Goal: Information Seeking & Learning: Find specific fact

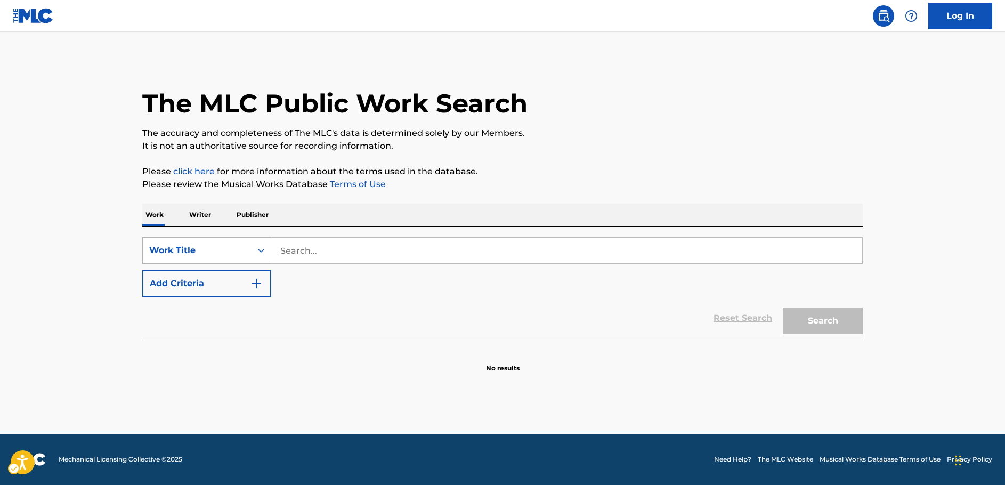
click at [246, 253] on div "Work Title" at bounding box center [197, 250] width 109 height 20
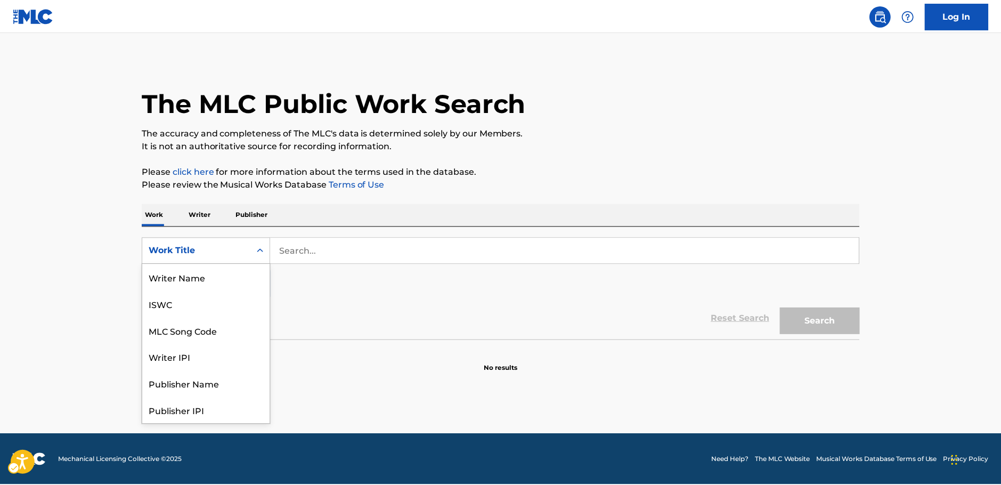
scroll to position [53, 0]
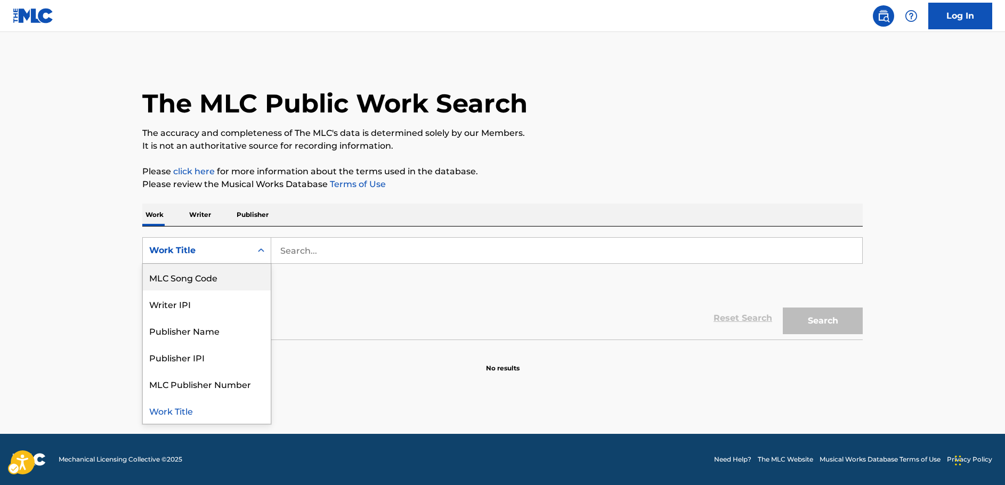
click at [211, 279] on div "MLC Song Code" at bounding box center [207, 277] width 128 height 27
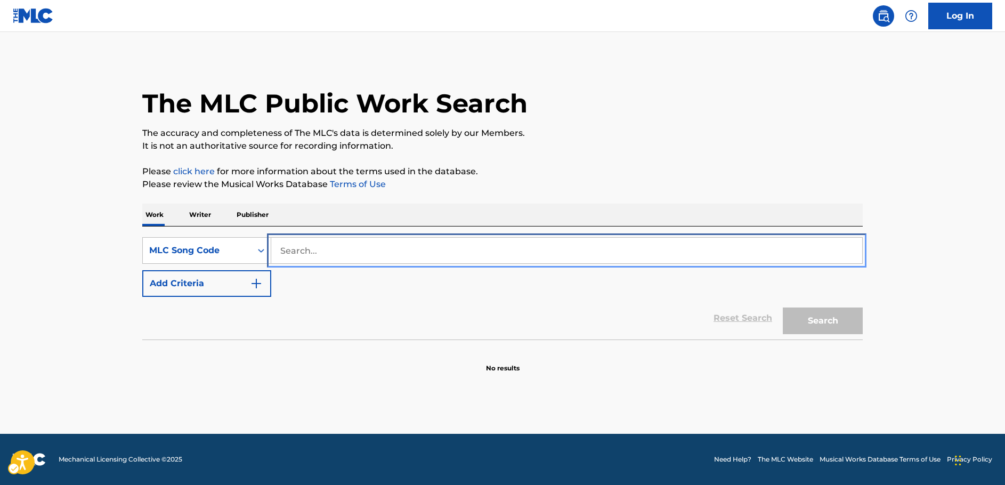
click at [280, 251] on input "Search..." at bounding box center [566, 251] width 591 height 26
paste input "S56776"
type input "S56776"
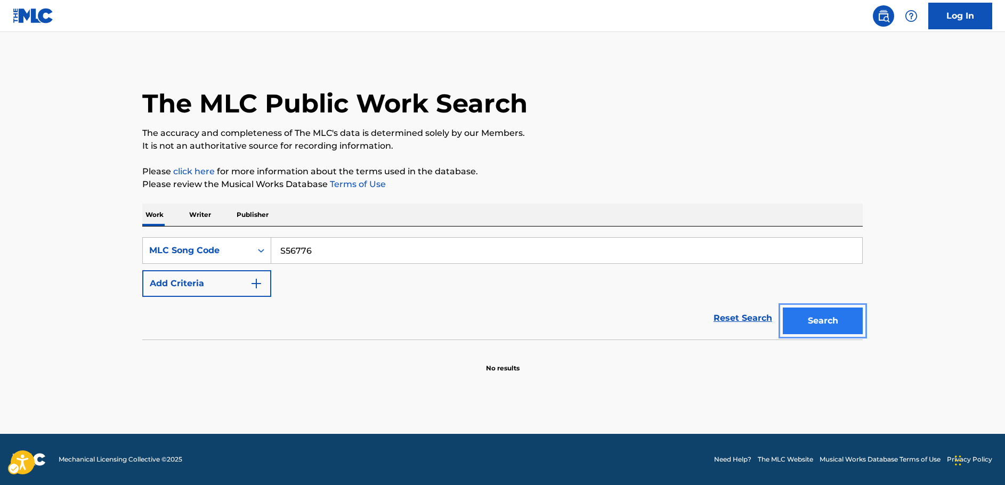
click at [833, 315] on button "Search" at bounding box center [823, 320] width 80 height 27
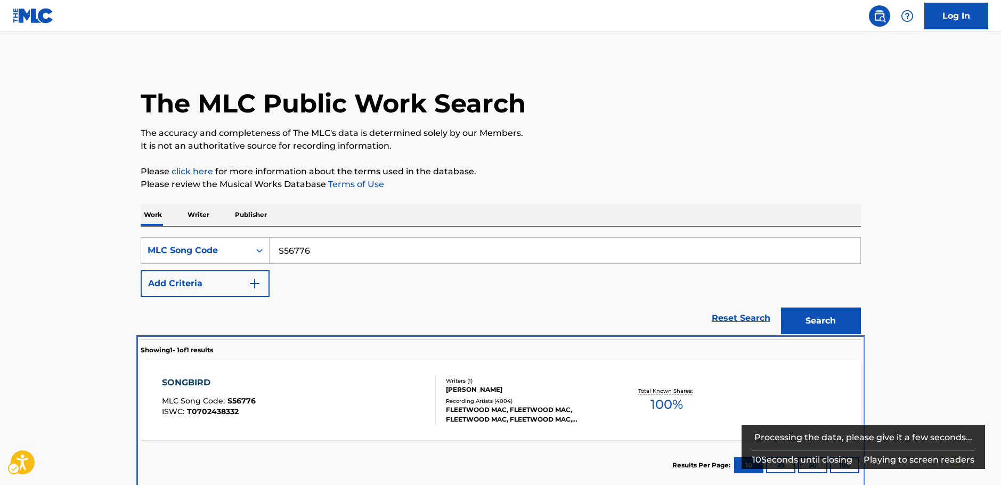
scroll to position [5, 0]
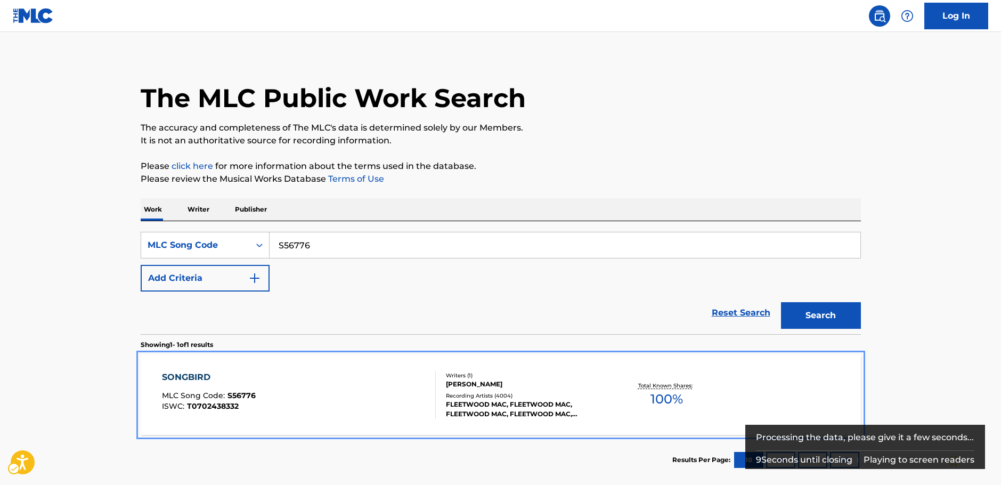
click at [397, 390] on div "SONGBIRD MLC Song Code : S56776 ISWC : T0702438332" at bounding box center [299, 395] width 274 height 48
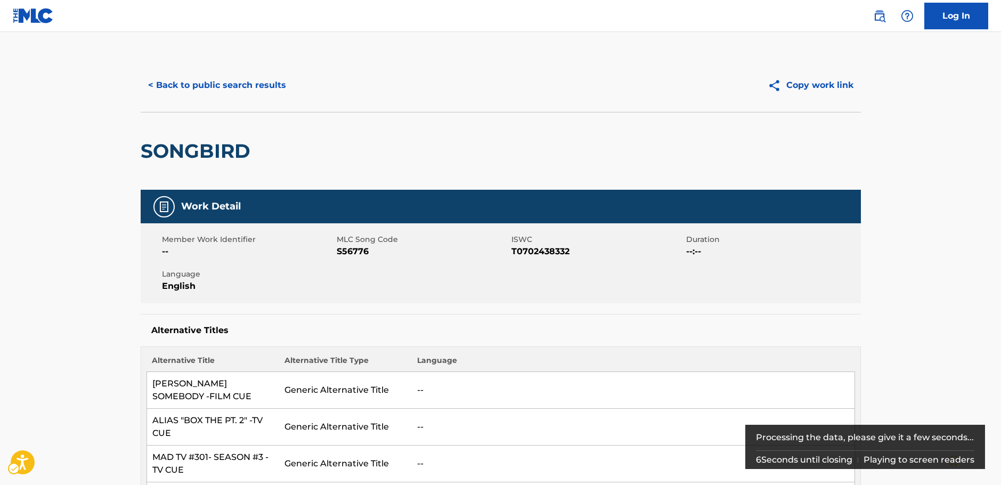
click at [539, 253] on span "ISWC - T0702438332" at bounding box center [597, 251] width 172 height 13
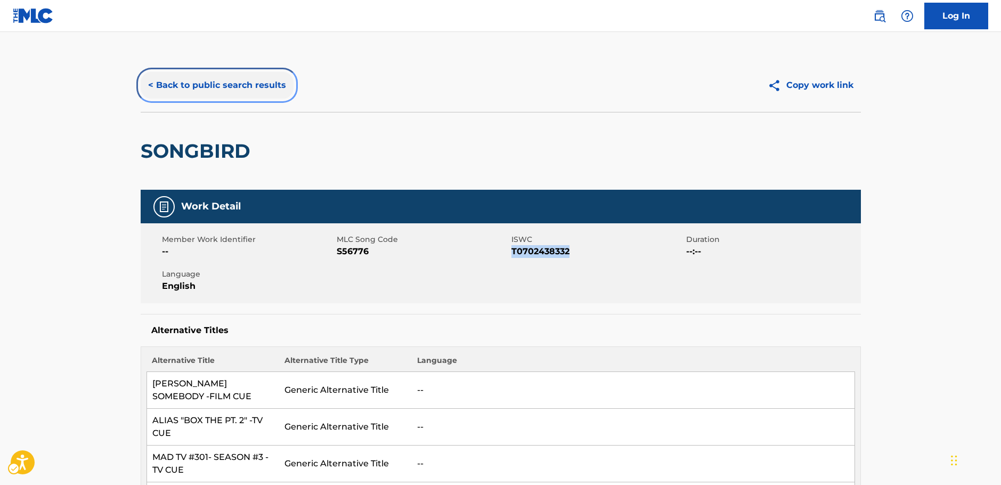
click at [239, 88] on button "< Back to public search results" at bounding box center [217, 85] width 153 height 27
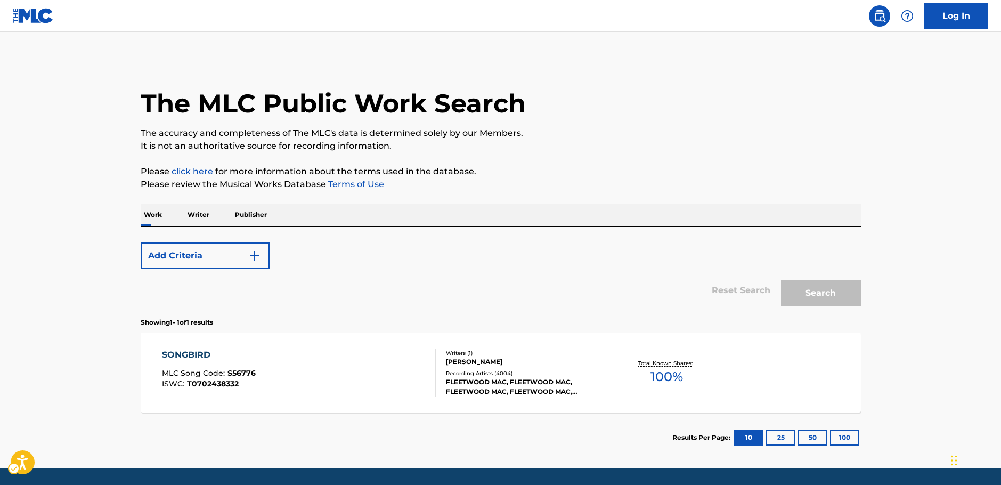
scroll to position [5, 0]
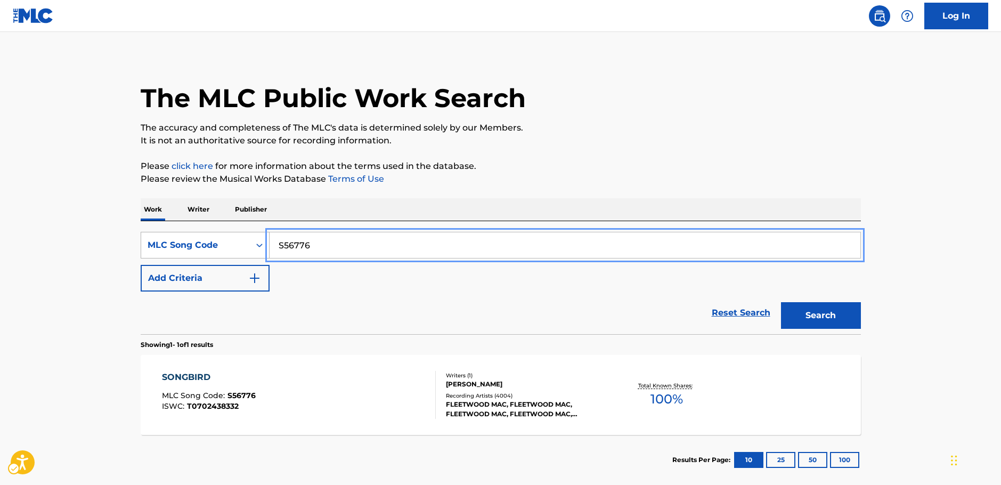
drag, startPoint x: 247, startPoint y: 242, endPoint x: 240, endPoint y: 249, distance: 9.4
click at [232, 244] on div "SearchWithCriteria52adfb18-6dff-4da9-85b7-ae672c2f072b MLC Song Code S56776" at bounding box center [501, 245] width 720 height 27
paste input "Y3355G"
type input "Y3355G"
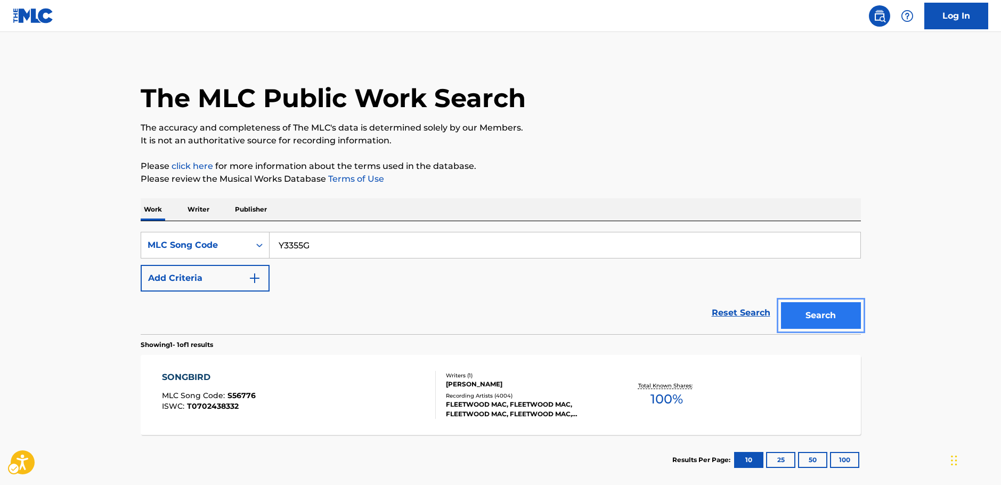
click at [807, 315] on button "Search" at bounding box center [821, 315] width 80 height 27
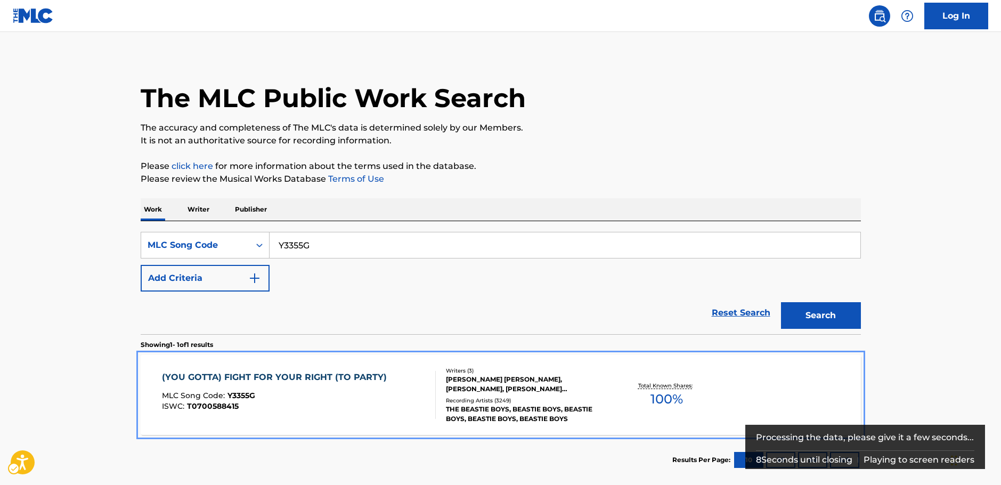
click at [293, 390] on div "(YOU GOTTA) FIGHT FOR YOUR RIGHT (TO PARTY) MLC Song Code : Y3355G ISWC : T0700…" at bounding box center [277, 395] width 230 height 48
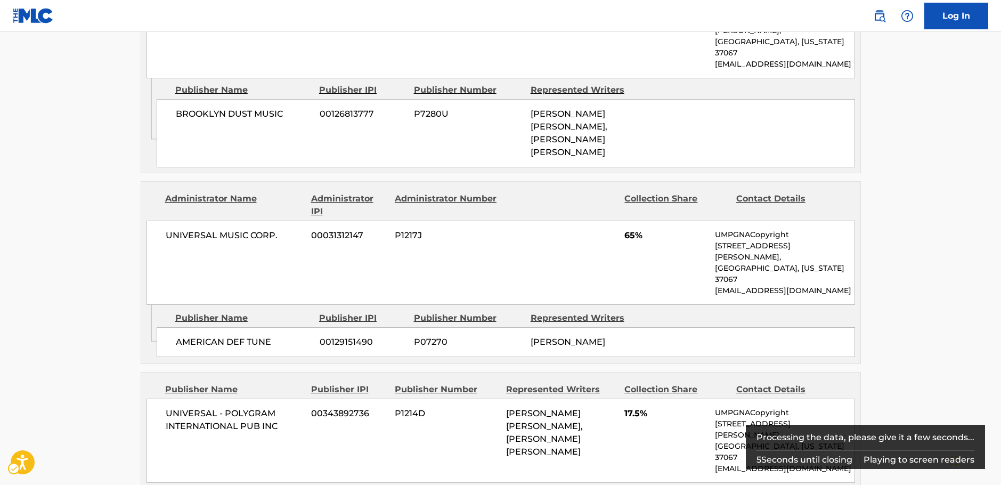
scroll to position [693, 0]
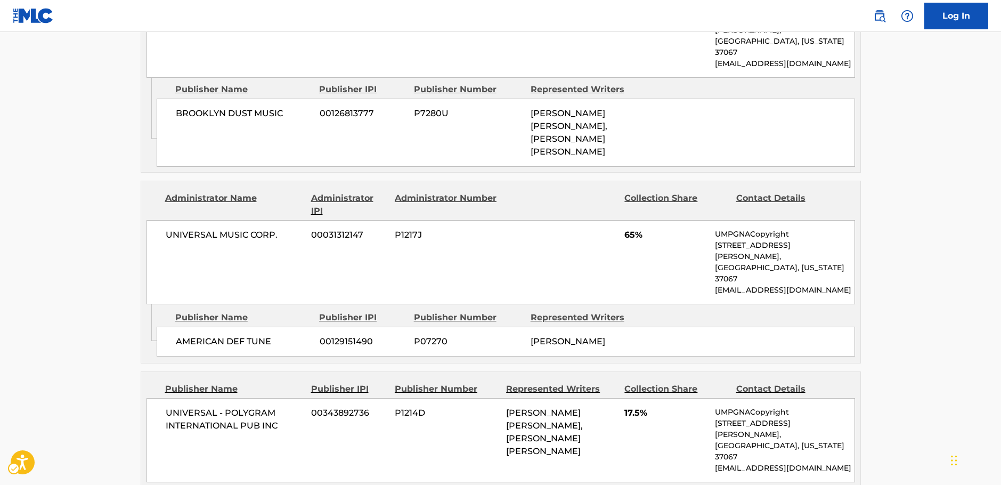
click at [82, 371] on main "< Back to public search results Copy work link (YOU GOTTA) FIGHT FOR YOUR RIGHT…" at bounding box center [500, 122] width 1001 height 1567
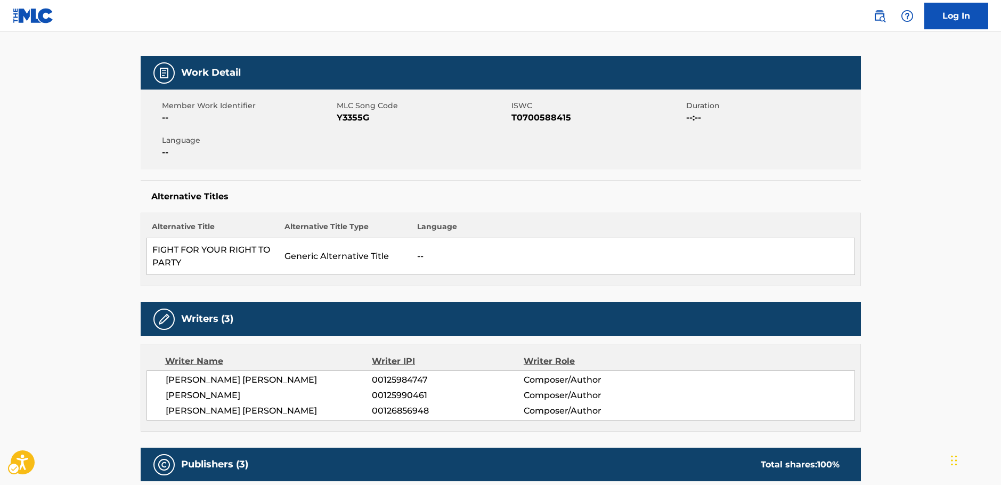
scroll to position [0, 0]
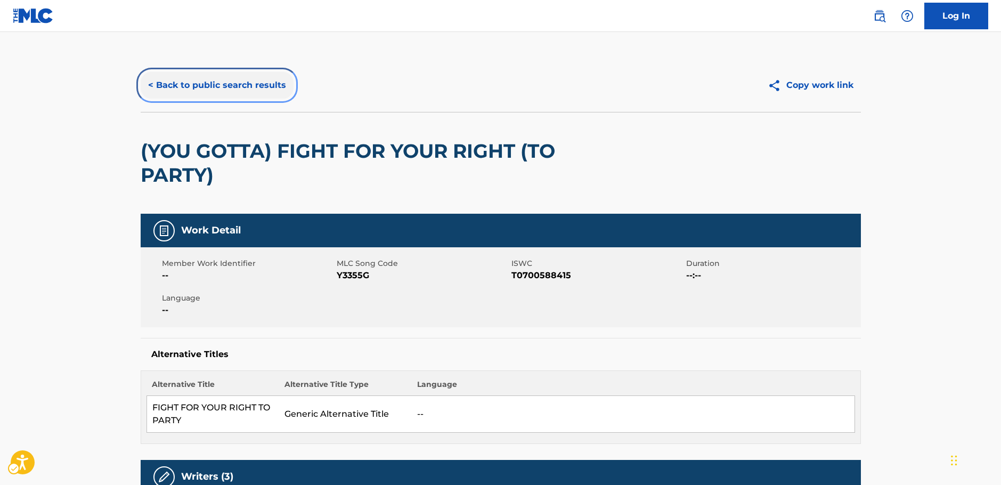
click at [198, 84] on button "< Back to public search results" at bounding box center [217, 85] width 153 height 27
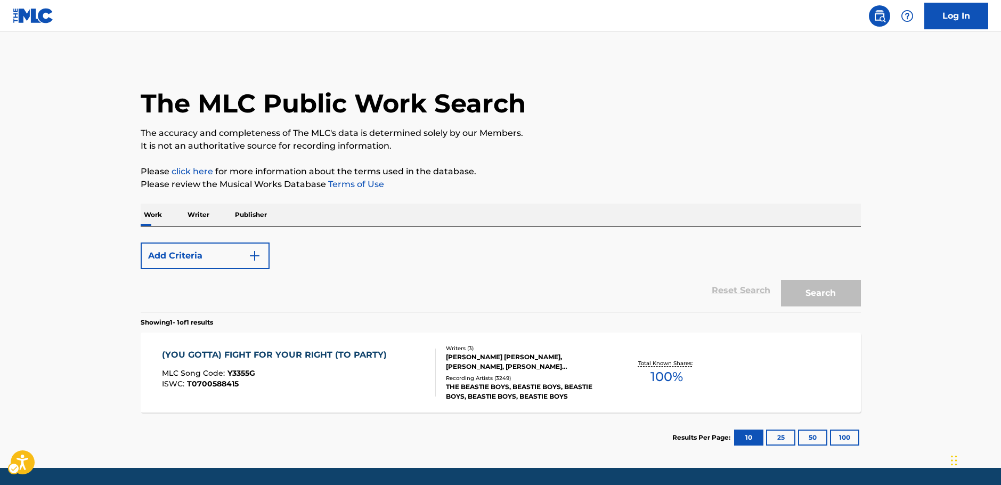
scroll to position [5, 0]
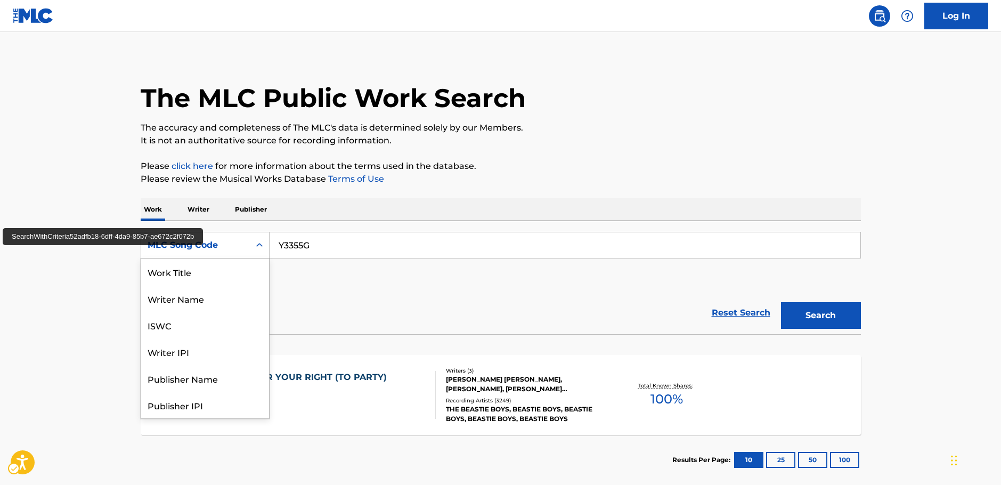
click at [255, 254] on div "Search Form" at bounding box center [259, 244] width 19 height 19
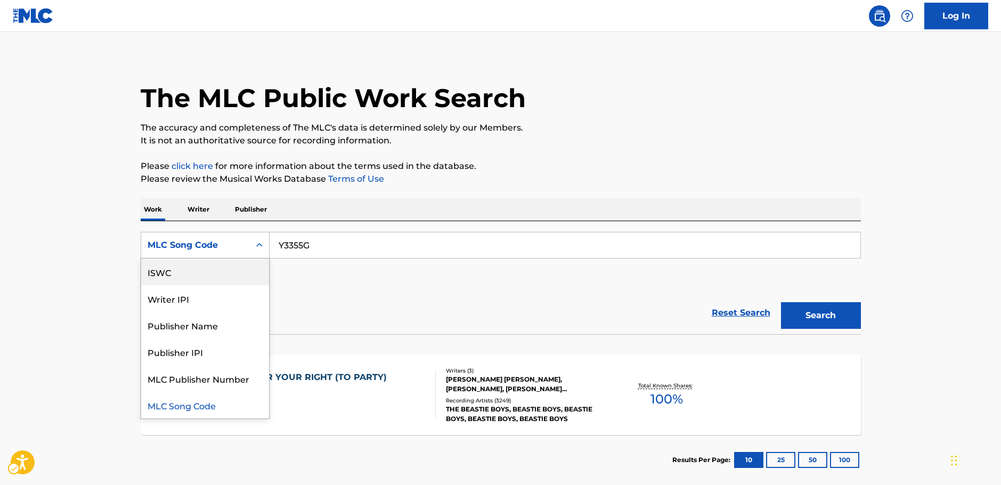
scroll to position [0, 0]
click at [197, 272] on div "Work Title" at bounding box center [205, 271] width 128 height 27
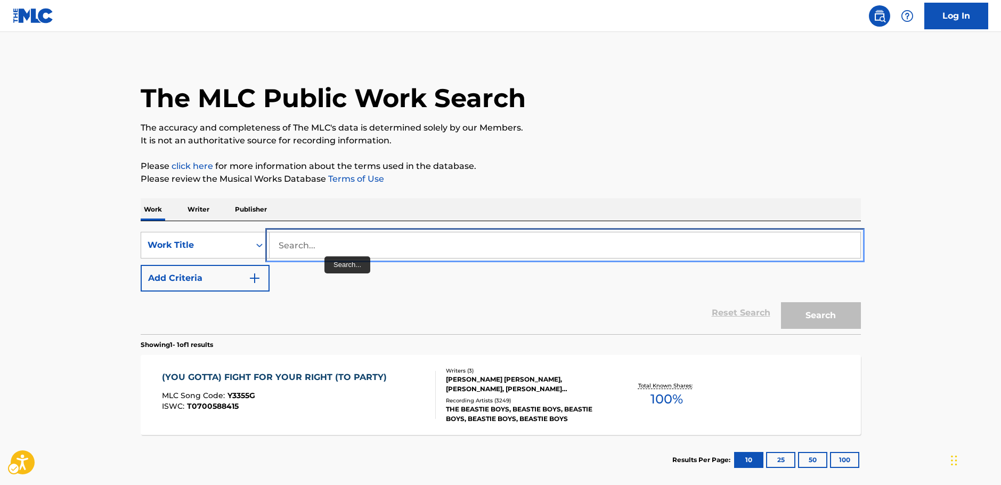
click at [327, 249] on input "Search..." at bounding box center [565, 245] width 591 height 26
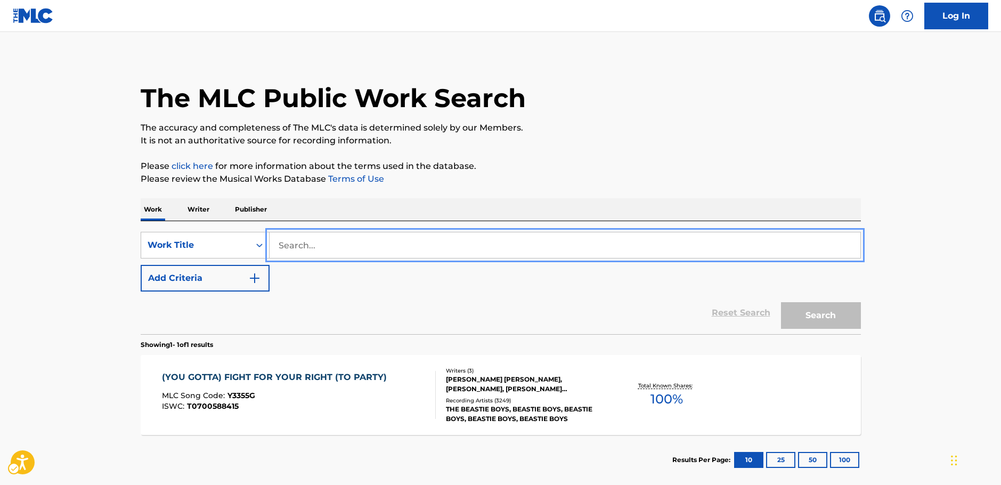
paste input "Back to [GEOGRAPHIC_DATA]"
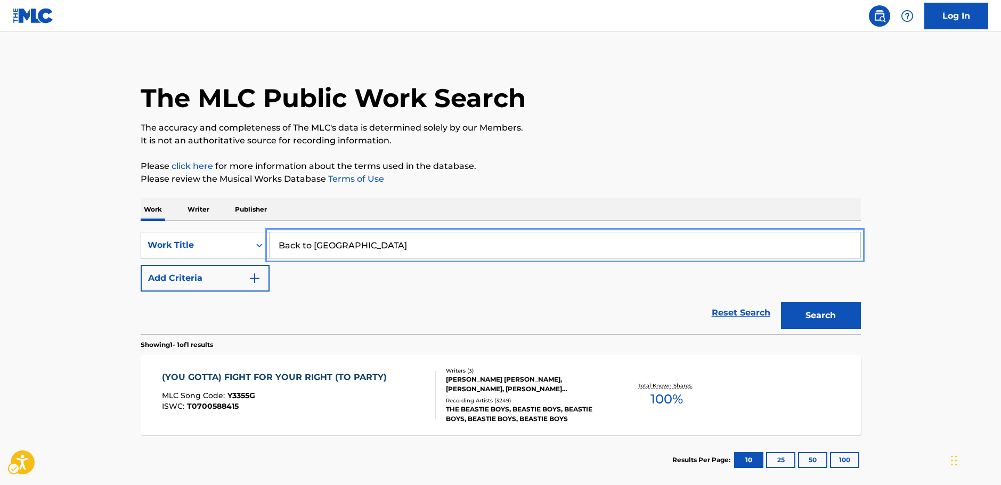
type input "Back to [GEOGRAPHIC_DATA]"
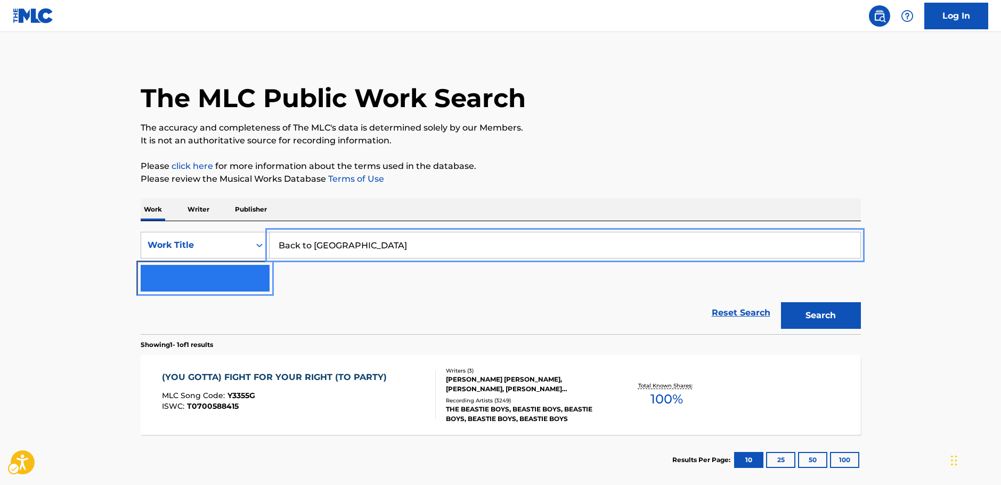
click at [264, 279] on button "Add Criteria" at bounding box center [205, 278] width 129 height 27
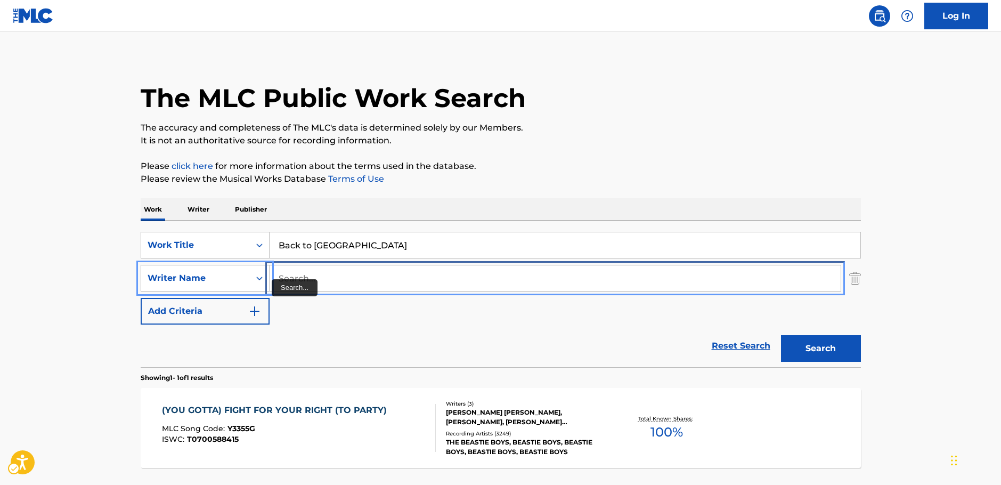
click at [284, 279] on input "Search..." at bounding box center [555, 278] width 571 height 26
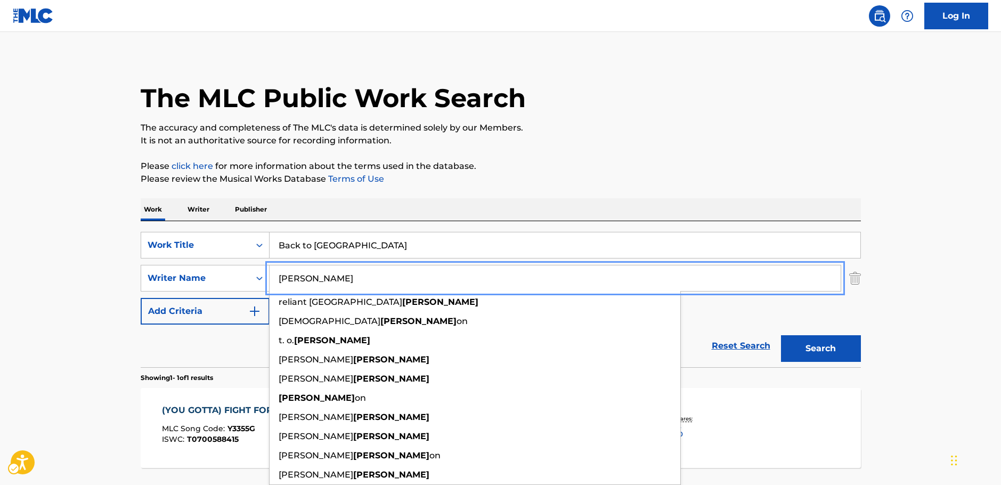
type input "[PERSON_NAME]"
click at [830, 345] on button "Search" at bounding box center [821, 348] width 80 height 27
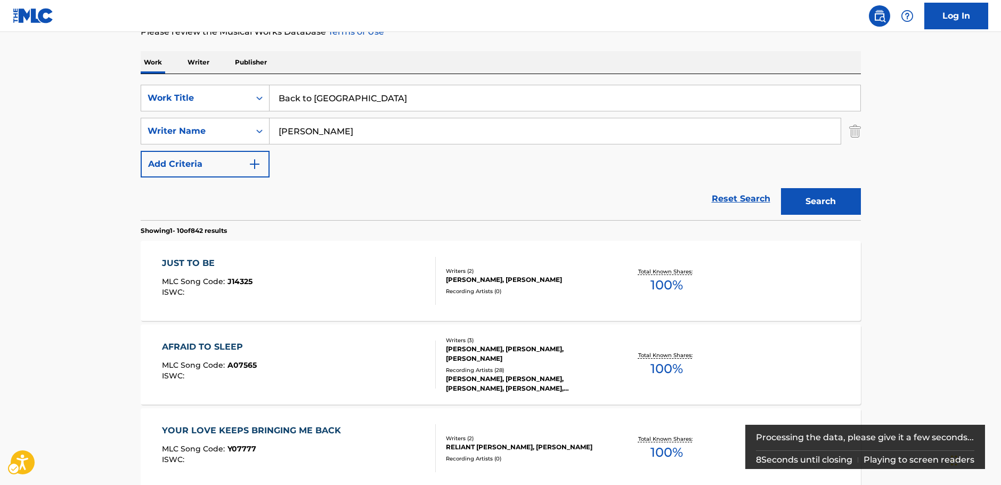
scroll to position [53, 0]
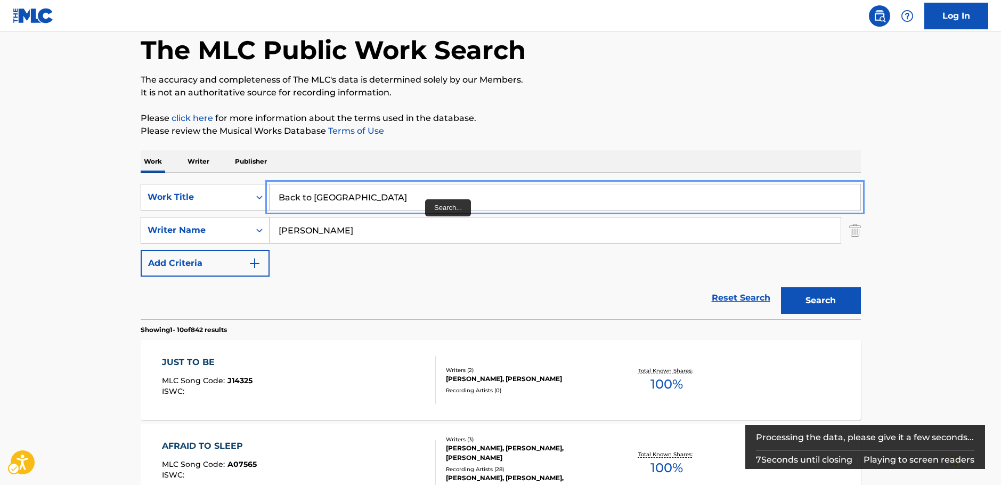
drag, startPoint x: 358, startPoint y: 196, endPoint x: 273, endPoint y: 196, distance: 84.7
click at [273, 196] on input "Back to [GEOGRAPHIC_DATA]" at bounding box center [565, 197] width 591 height 26
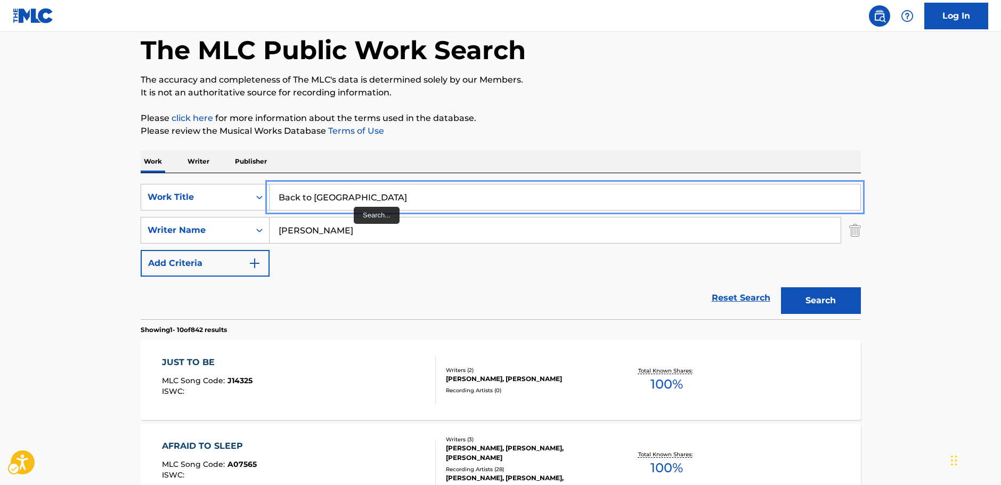
click at [356, 197] on input "Back to [GEOGRAPHIC_DATA]" at bounding box center [565, 197] width 591 height 26
drag, startPoint x: 314, startPoint y: 206, endPoint x: 266, endPoint y: 208, distance: 48.5
click at [266, 208] on div "SearchWithCriteriac96ea413-b528-4414-97e0-e8c8d2fe8649 Work Title Back to Old S…" at bounding box center [501, 197] width 720 height 27
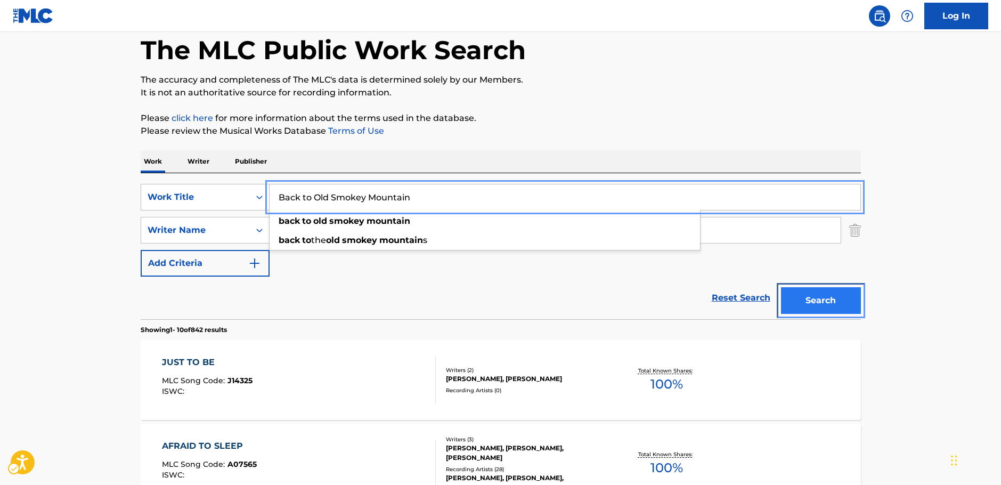
click at [825, 300] on button "Search" at bounding box center [821, 300] width 80 height 27
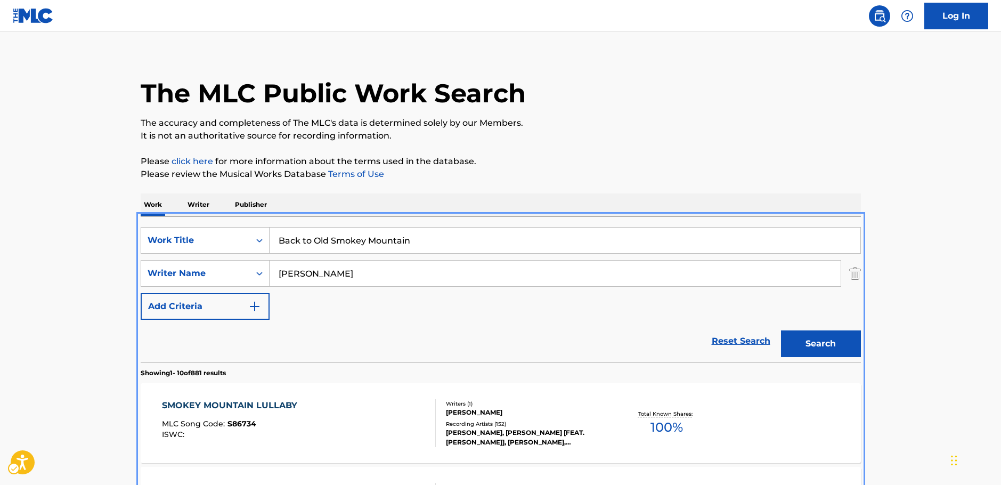
scroll to position [0, 0]
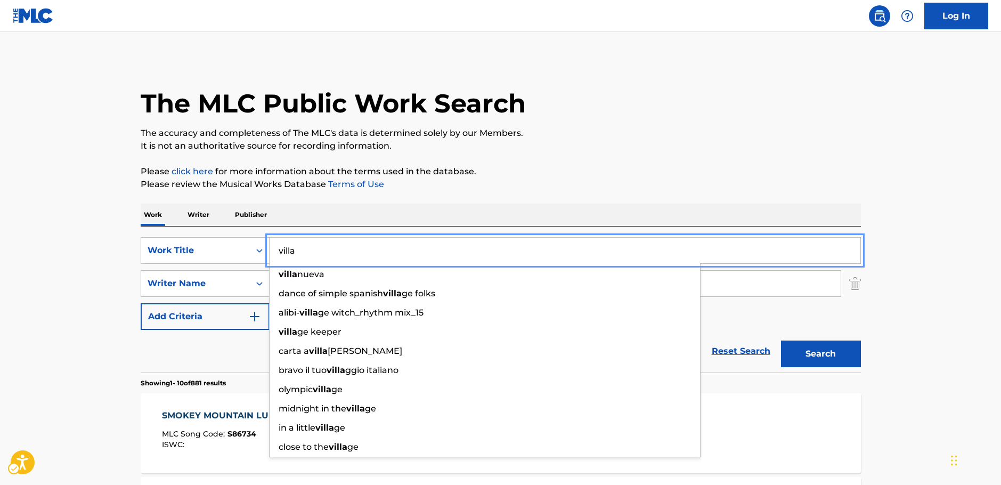
type input "villa"
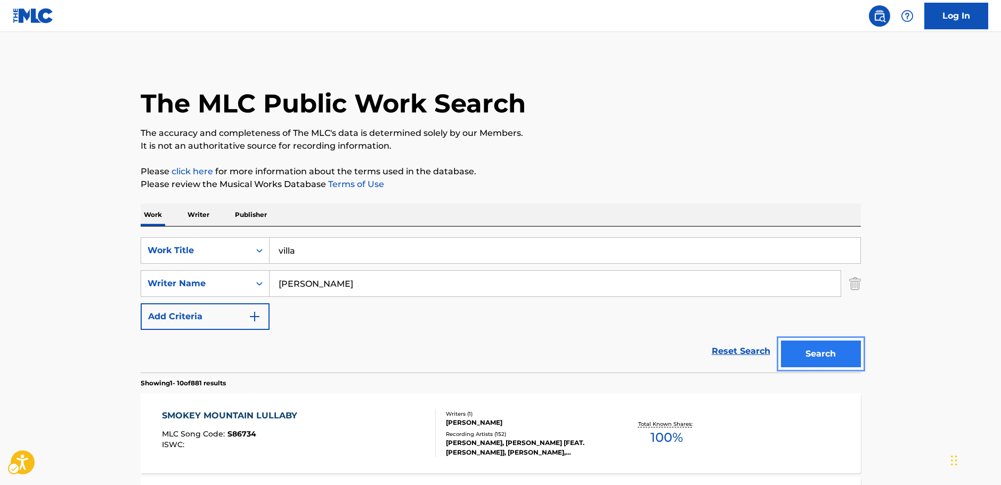
click at [850, 349] on button "Search" at bounding box center [821, 353] width 80 height 27
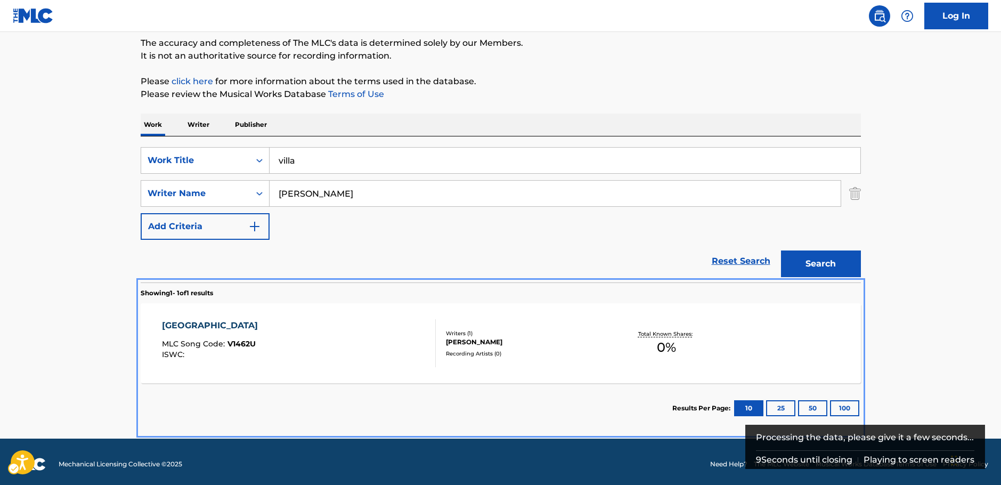
scroll to position [95, 0]
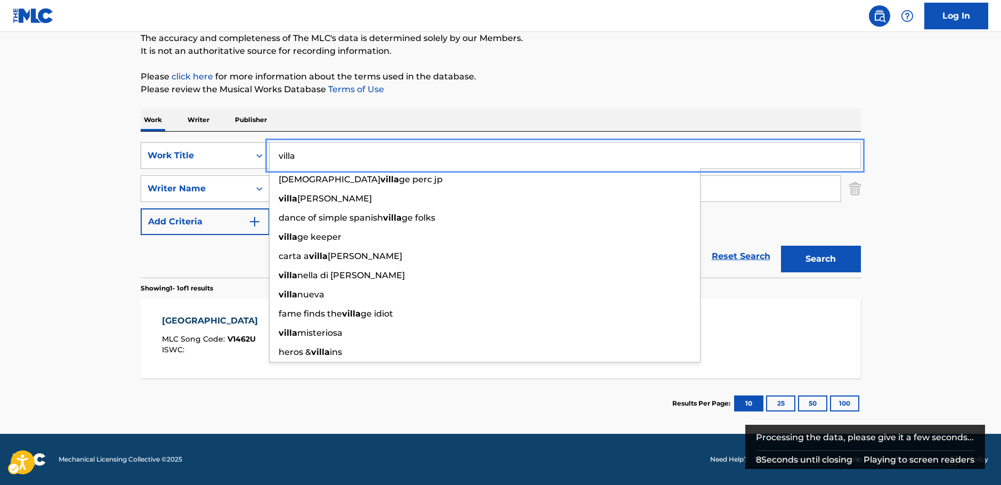
drag, startPoint x: 331, startPoint y: 158, endPoint x: 238, endPoint y: 155, distance: 92.7
click at [238, 155] on div "SearchWithCriteriac96ea413-b528-4414-97e0-e8c8d2fe8649 Work Title [GEOGRAPHIC_D…" at bounding box center [501, 155] width 720 height 27
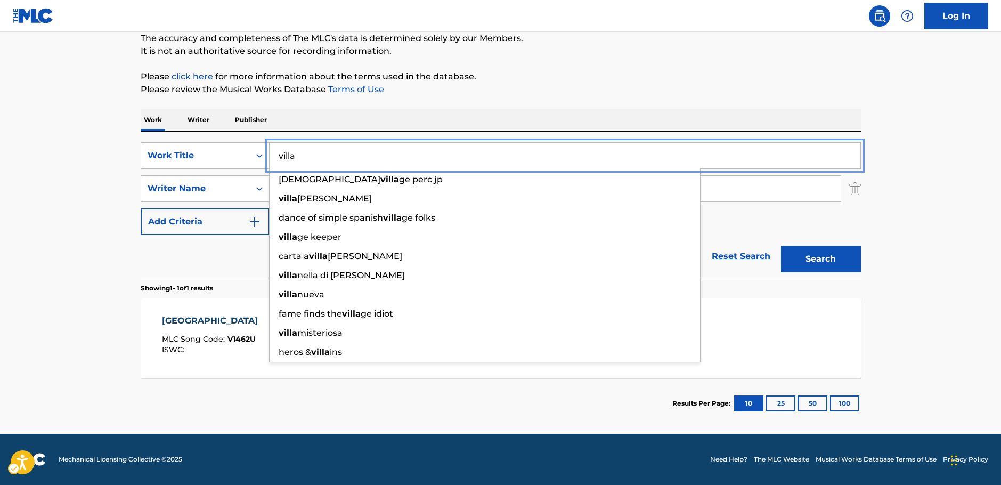
click at [97, 193] on main "The MLC Public Work Search The accuracy and completeness of The MLC's data is d…" at bounding box center [500, 185] width 1001 height 496
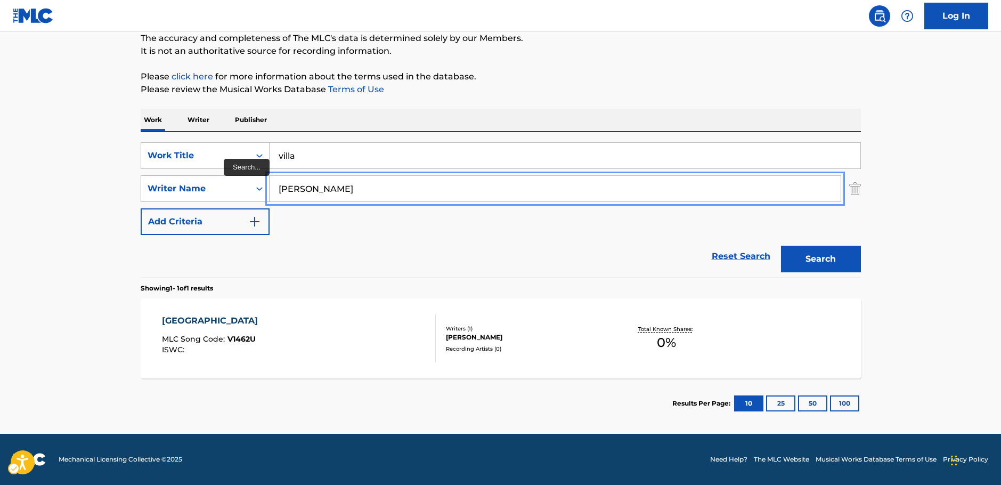
drag, startPoint x: 313, startPoint y: 188, endPoint x: 192, endPoint y: 188, distance: 121.5
click at [192, 188] on div "SearchWithCriteria92bb6508-15c6-4ecb-ac52-8c7f5a9267be Writer Name [PERSON_NAME]" at bounding box center [501, 188] width 720 height 27
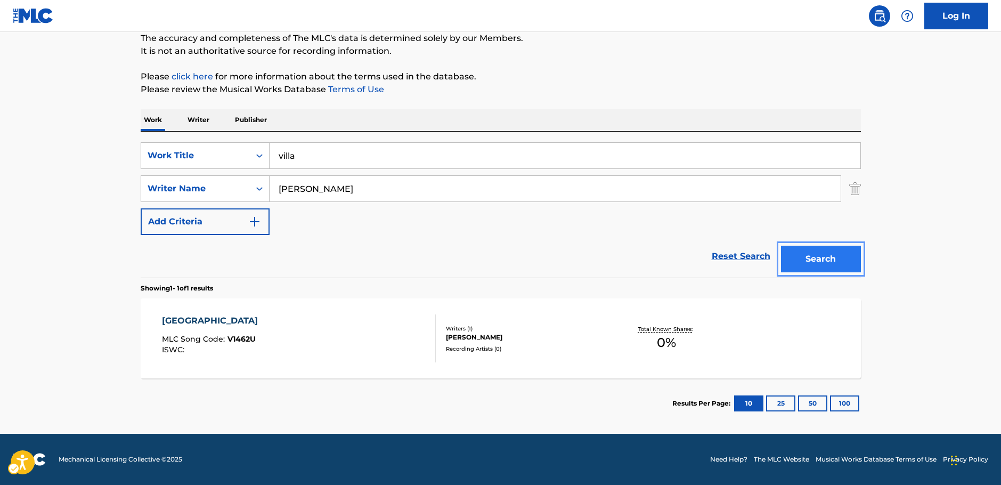
click at [807, 257] on button "Search" at bounding box center [821, 259] width 80 height 27
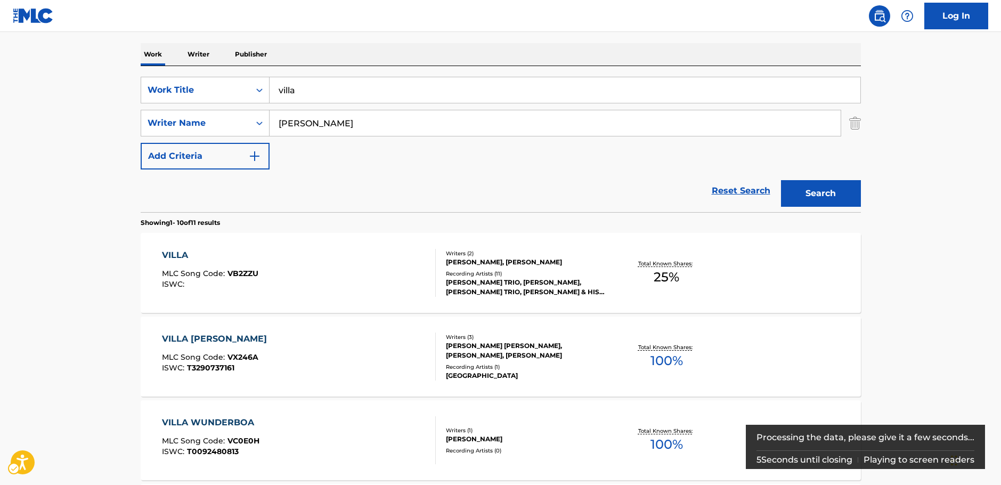
scroll to position [159, 0]
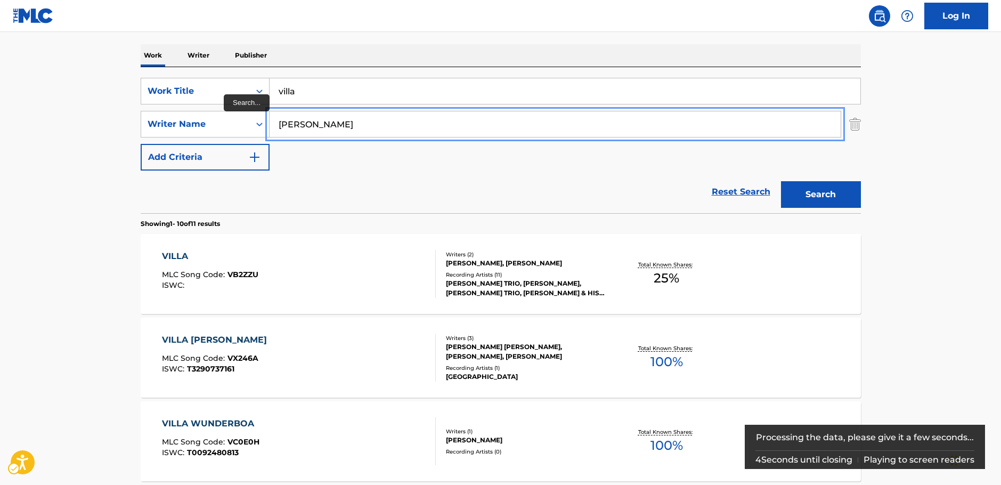
click at [273, 128] on input "[PERSON_NAME]" at bounding box center [555, 124] width 571 height 26
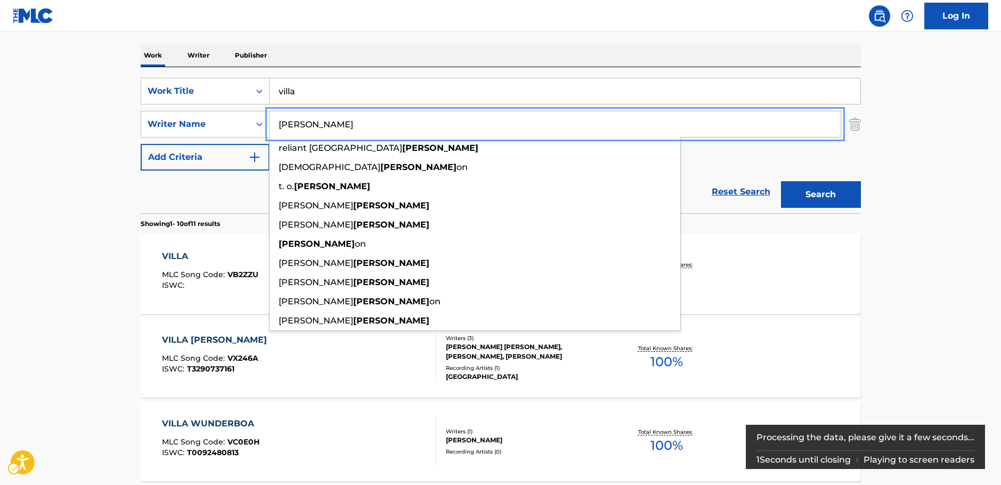
type input "[PERSON_NAME]"
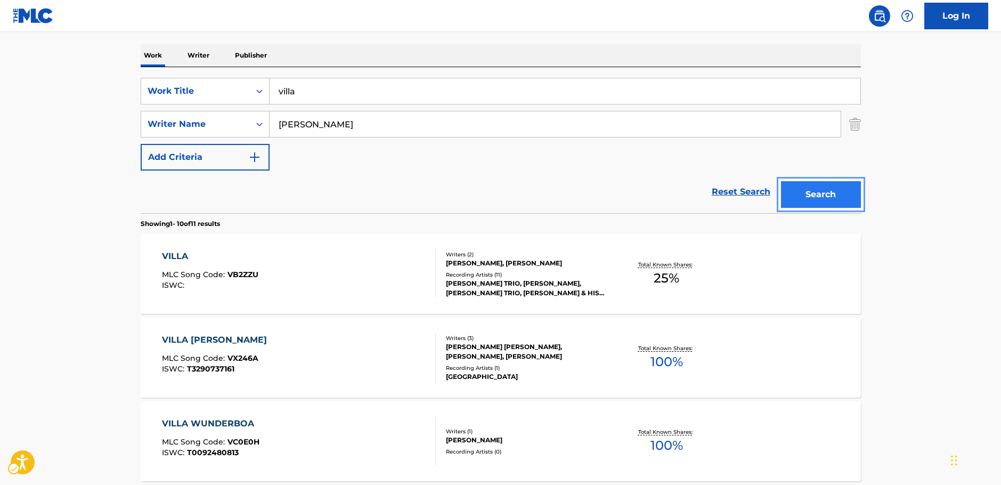
click at [825, 199] on button "Search" at bounding box center [821, 194] width 80 height 27
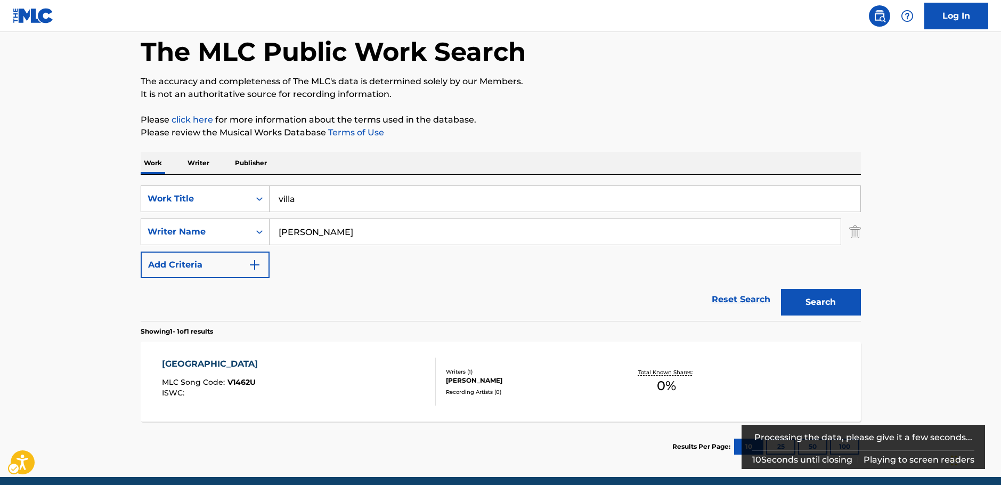
scroll to position [95, 0]
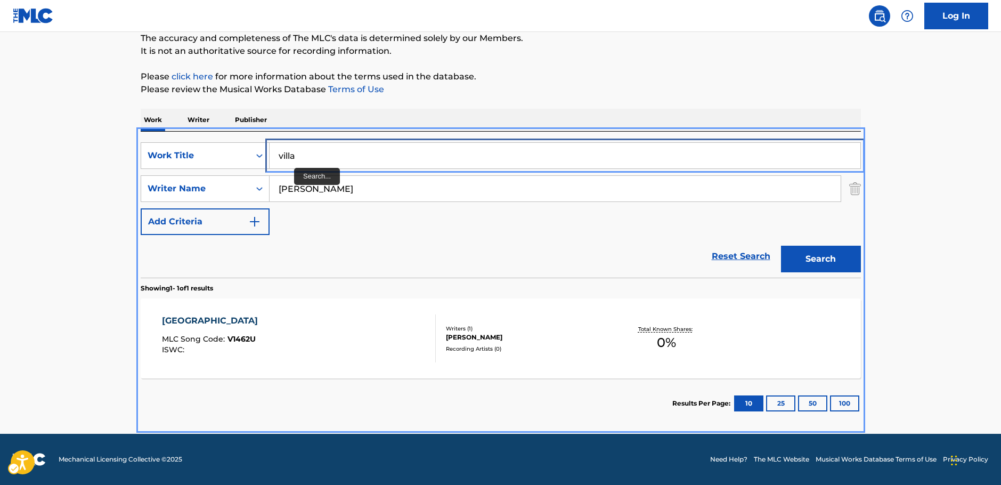
click at [290, 155] on input "villa" at bounding box center [565, 156] width 591 height 26
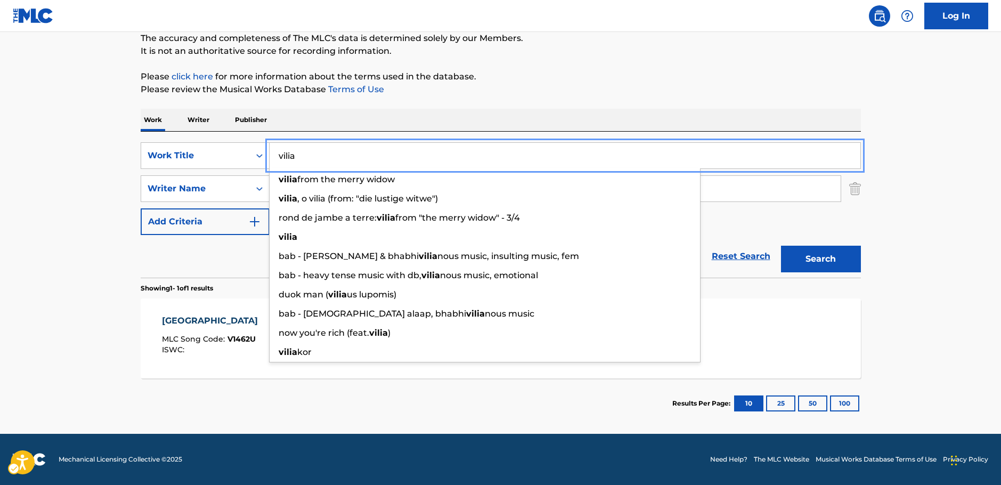
type input "vilia"
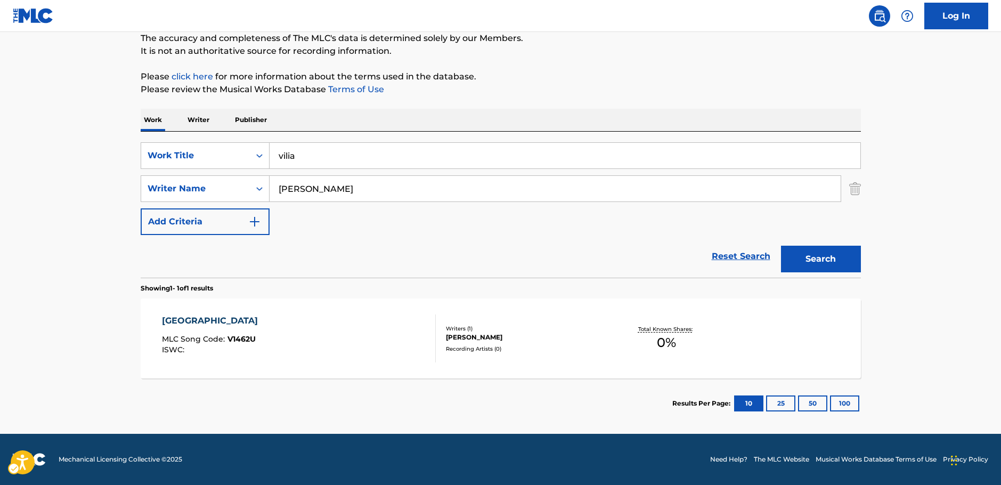
click at [889, 268] on main "The MLC Public Work Search The accuracy and completeness of The MLC's data is d…" at bounding box center [500, 185] width 1001 height 496
click at [829, 255] on button "Search" at bounding box center [821, 259] width 80 height 27
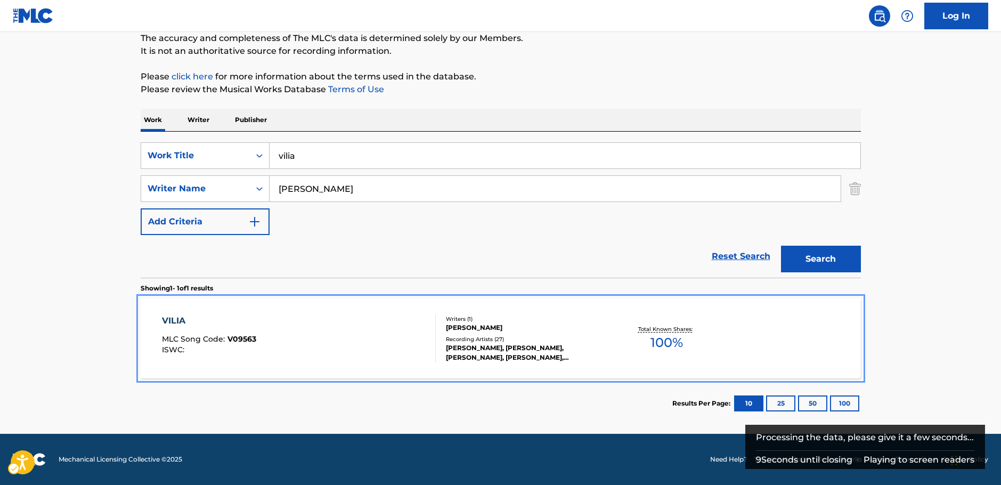
click at [325, 335] on div "VILIA MLC Song Code : V09563 ISWC :" at bounding box center [299, 338] width 274 height 48
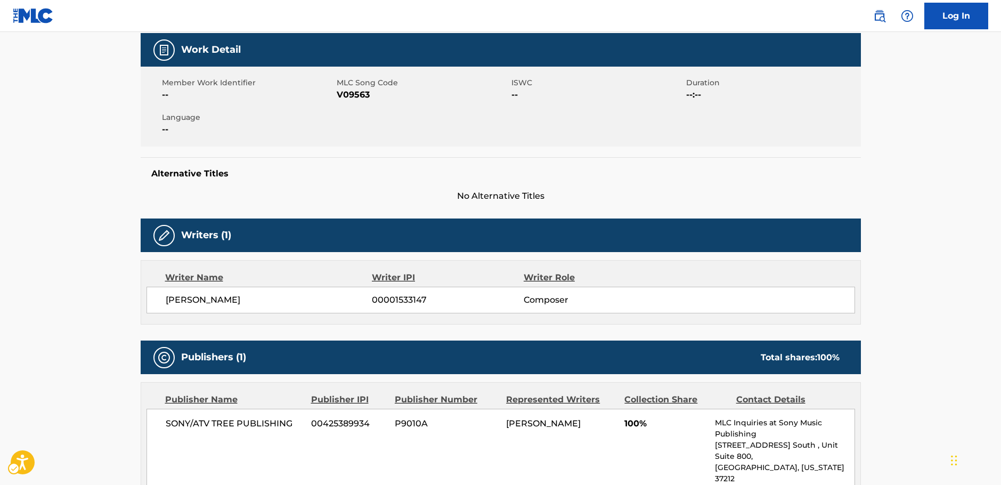
scroll to position [51, 0]
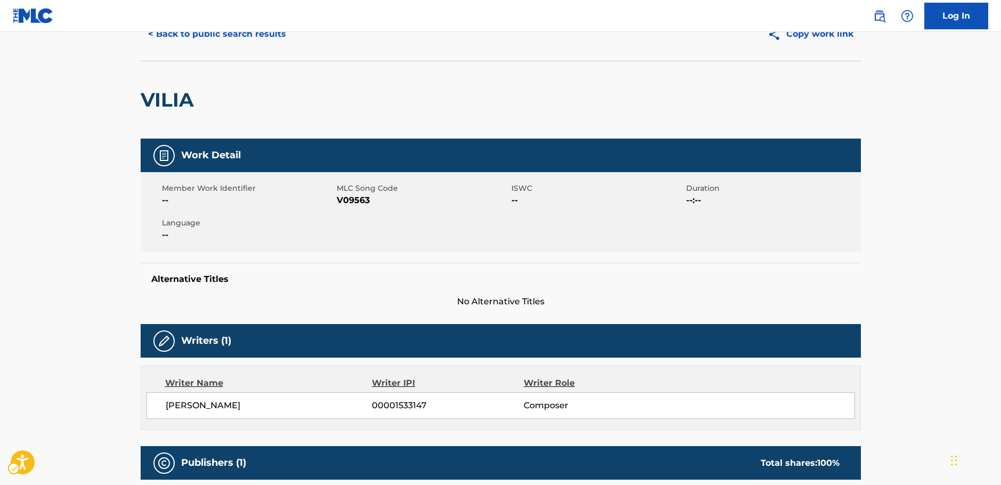
click at [360, 198] on span "MLC Song Code - V09563" at bounding box center [423, 200] width 172 height 13
copy span "V09563"
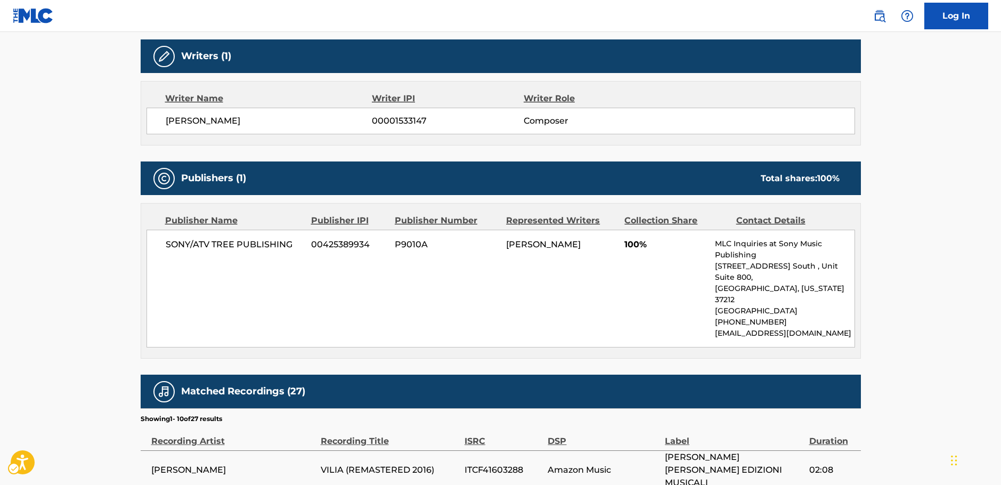
scroll to position [371, 0]
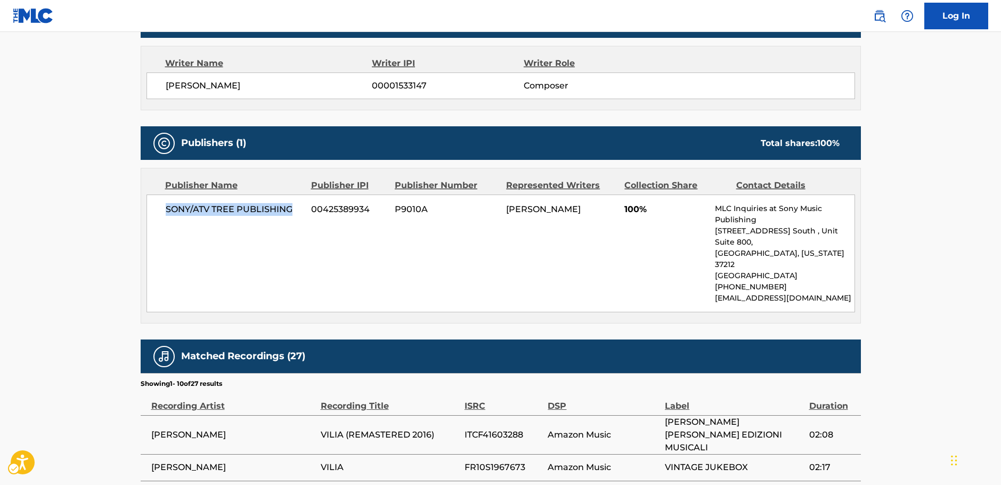
drag, startPoint x: 286, startPoint y: 205, endPoint x: 157, endPoint y: 209, distance: 128.5
click at [157, 209] on div "SONY/ATV TREE PUBLISHING 00425389934 P9010A [PERSON_NAME] 100% MLC Inquiries at…" at bounding box center [500, 253] width 708 height 118
copy span "SONY/ATV TREE PUBLISHING"
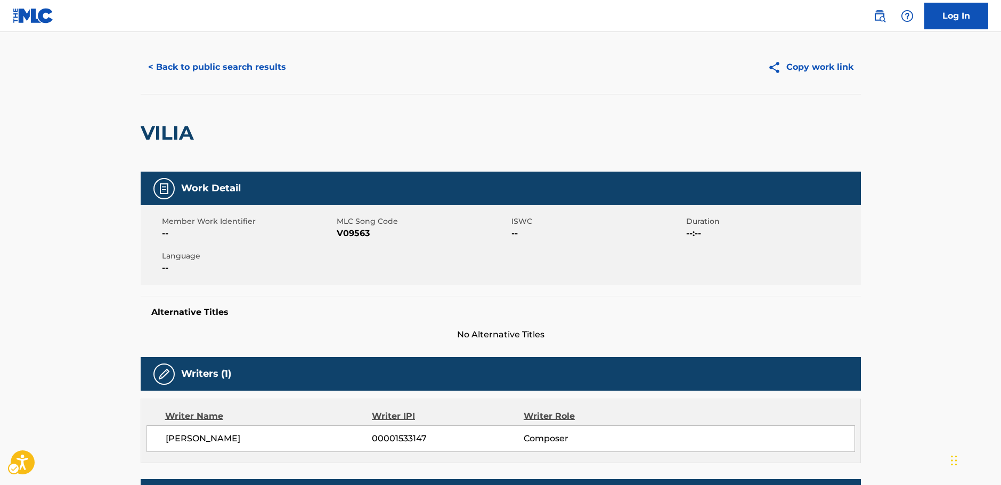
scroll to position [0, 0]
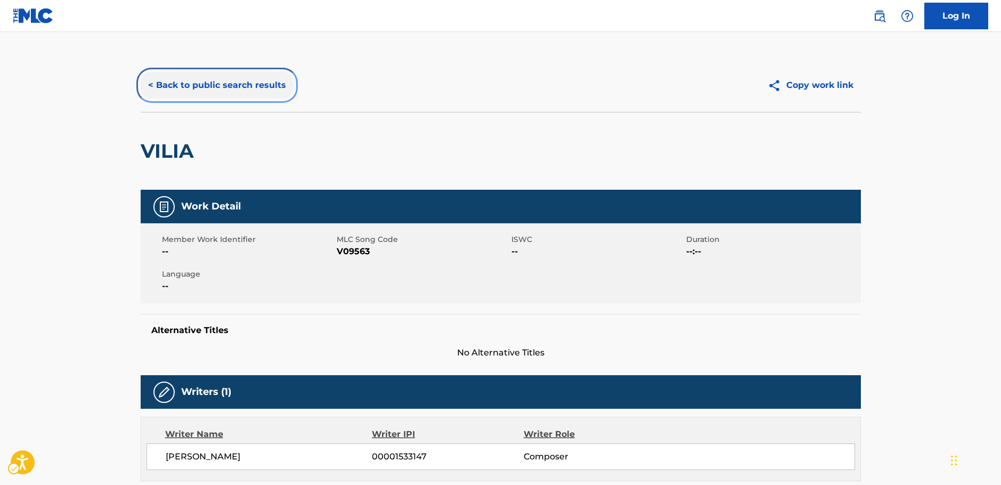
click at [161, 89] on button "< Back to public search results" at bounding box center [217, 85] width 153 height 27
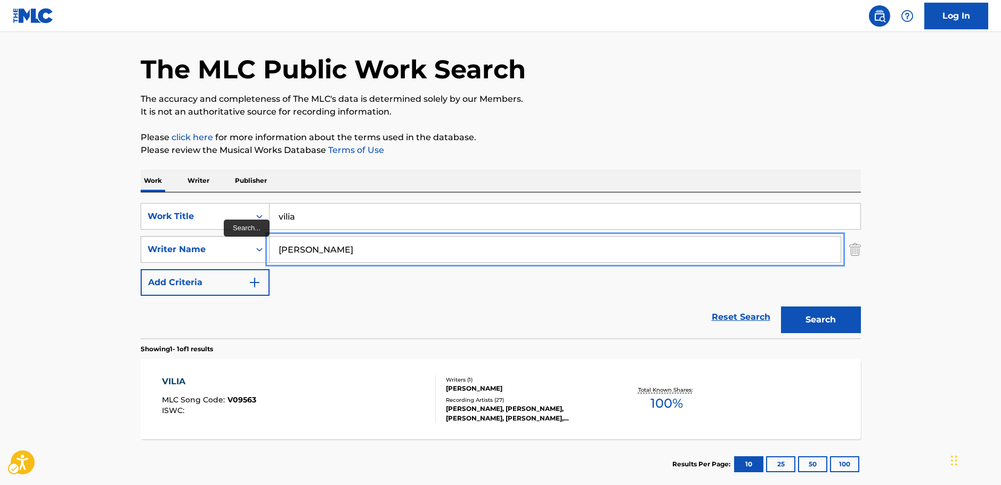
drag, startPoint x: 307, startPoint y: 245, endPoint x: 241, endPoint y: 245, distance: 65.5
click at [241, 245] on div "SearchWithCriteria92bb6508-15c6-4ecb-ac52-8c7f5a9267be Writer Name [PERSON_NAME]" at bounding box center [501, 249] width 720 height 27
paste input "Ashwood"
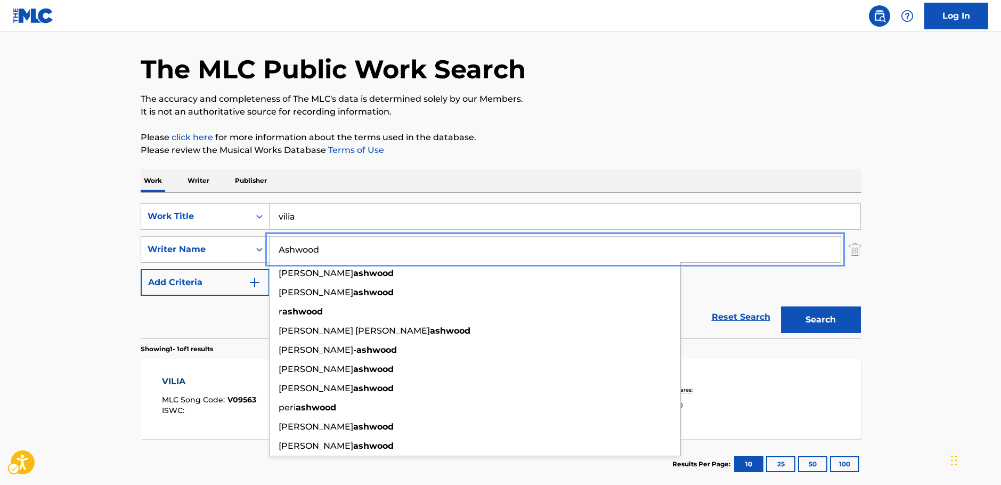
type input "Ashwood"
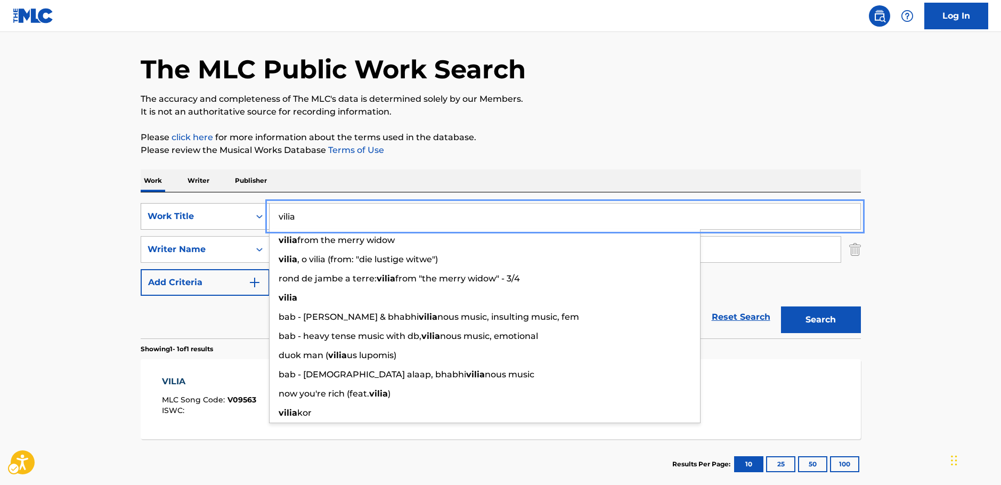
drag, startPoint x: 278, startPoint y: 210, endPoint x: 249, endPoint y: 211, distance: 28.3
click at [249, 211] on div "SearchWithCriteriac96ea413-b528-4414-97e0-e8c8d2fe8649 Work Title [PERSON_NAME]…" at bounding box center [501, 216] width 720 height 27
paste input "Nearing the Shore"
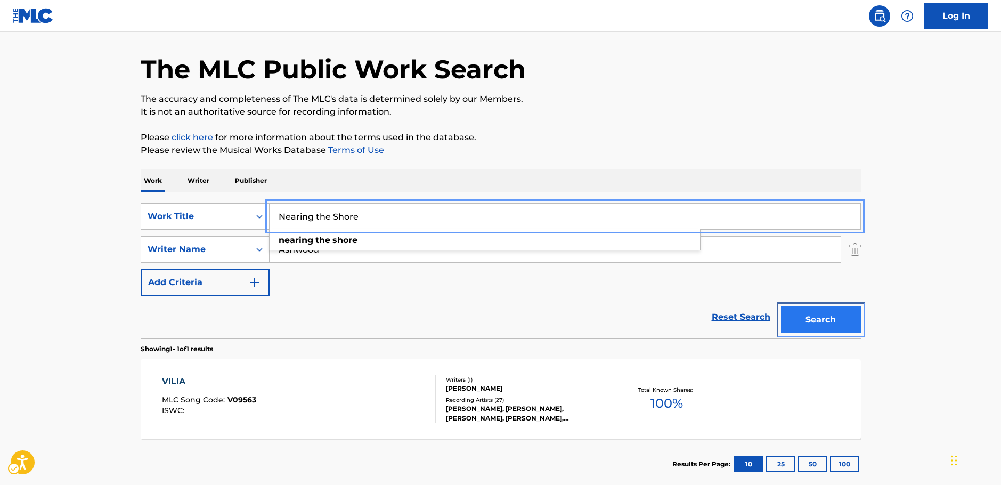
click at [850, 316] on button "Search" at bounding box center [821, 319] width 80 height 27
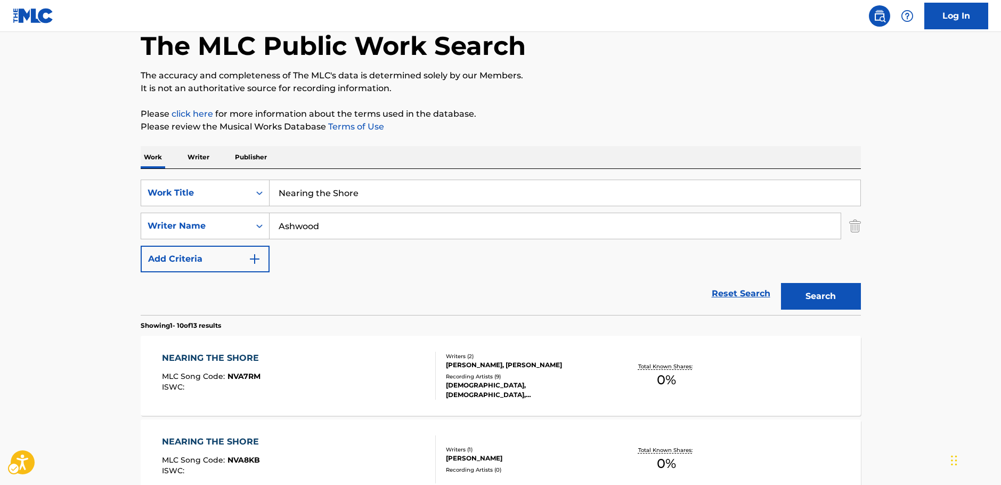
scroll to position [0, 0]
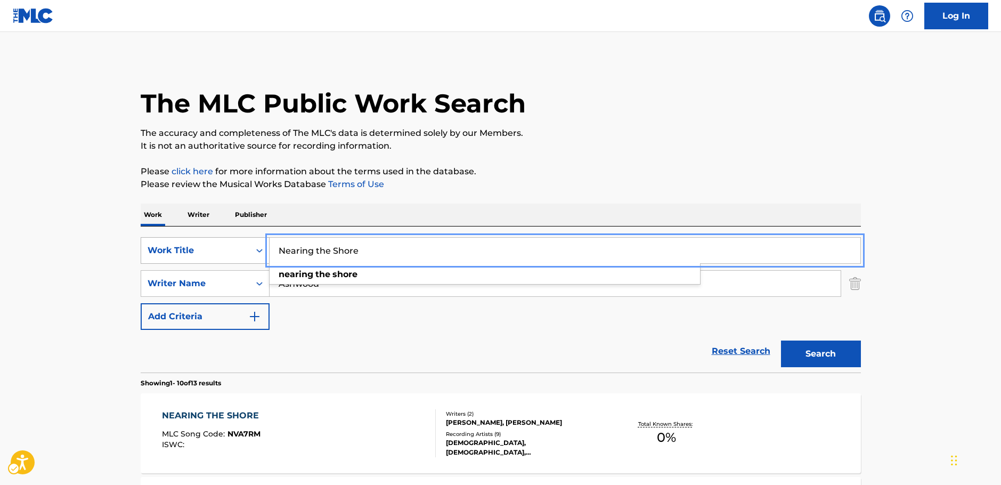
drag, startPoint x: 372, startPoint y: 255, endPoint x: 247, endPoint y: 259, distance: 124.7
click at [247, 259] on div "SearchWithCriteriac96ea413-b528-4414-97e0-e8c8d2fe8649 Work Title Nearing the S…" at bounding box center [501, 250] width 720 height 27
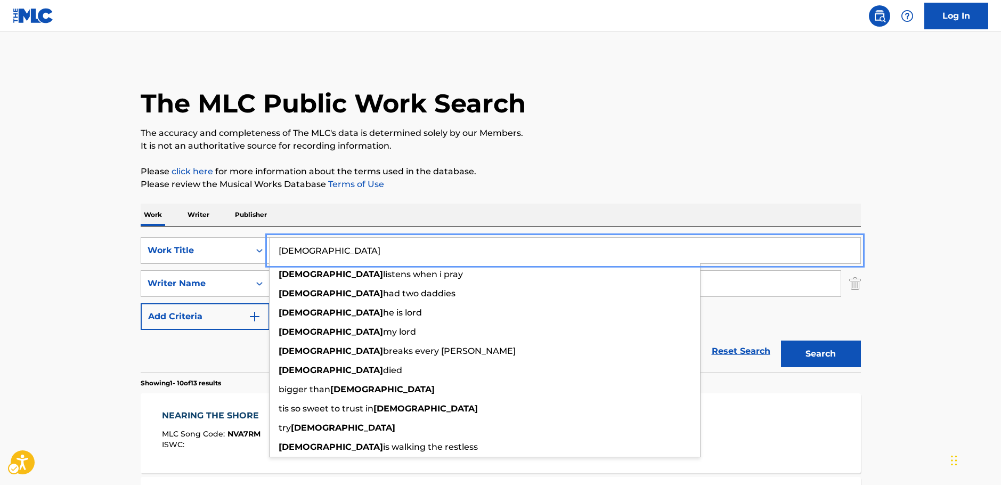
type input "[DEMOGRAPHIC_DATA]"
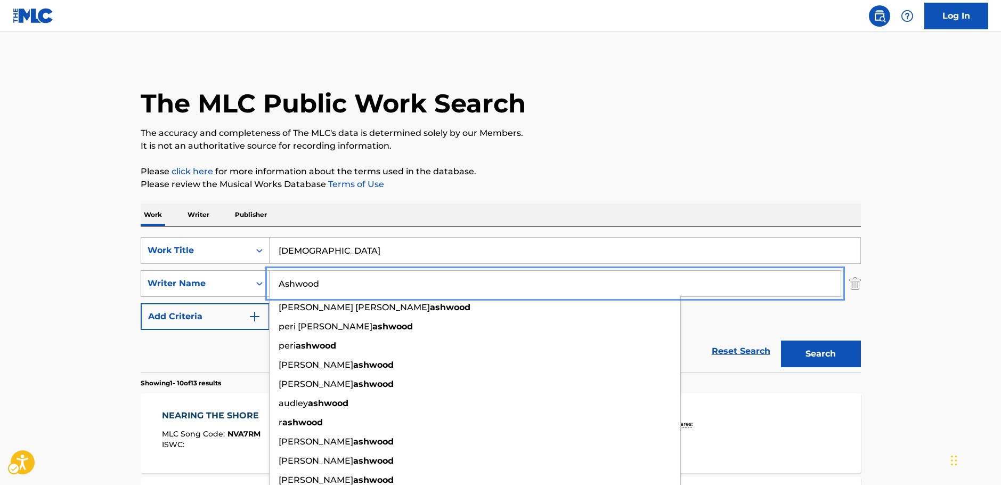
drag, startPoint x: 338, startPoint y: 282, endPoint x: 233, endPoint y: 284, distance: 104.4
click at [233, 284] on div "SearchWithCriteria92bb6508-15c6-4ecb-ac52-8c7f5a9267be Writer Name [PERSON_NAME…" at bounding box center [501, 283] width 720 height 27
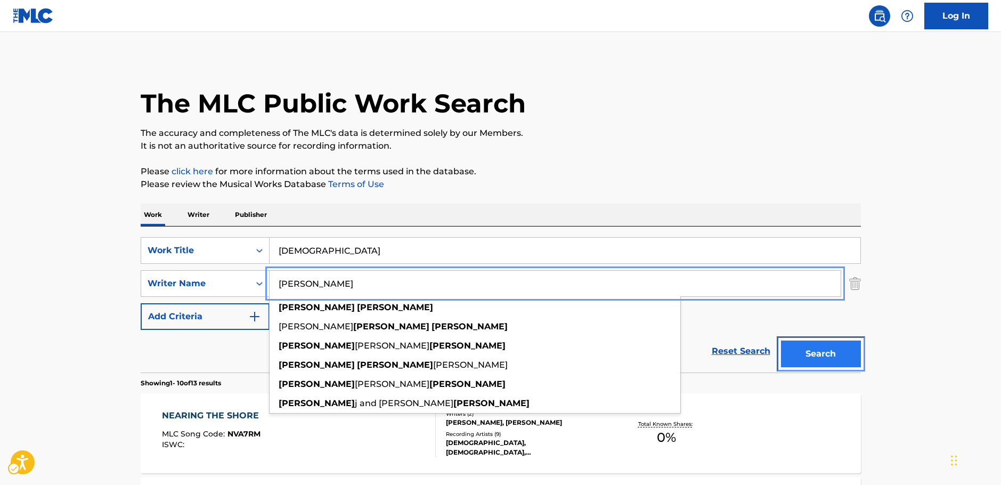
click at [844, 354] on button "Search" at bounding box center [821, 353] width 80 height 27
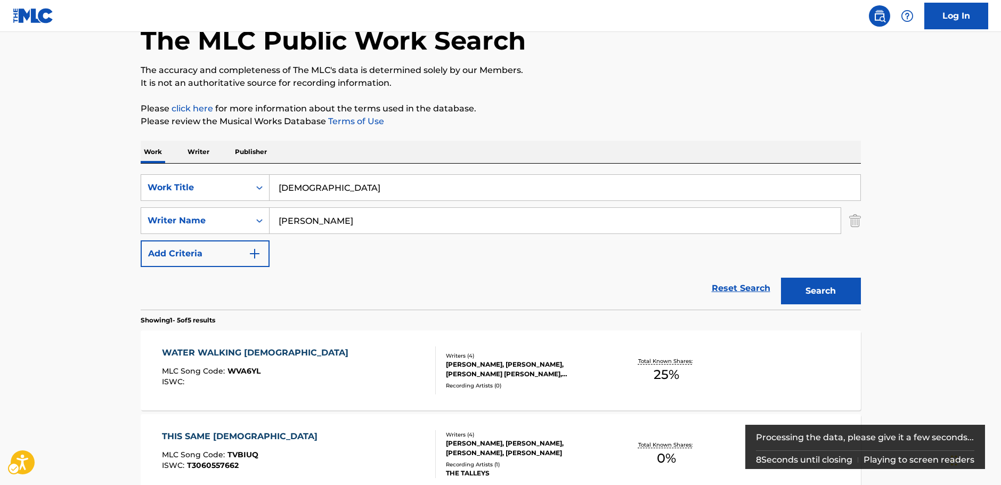
scroll to position [56, 0]
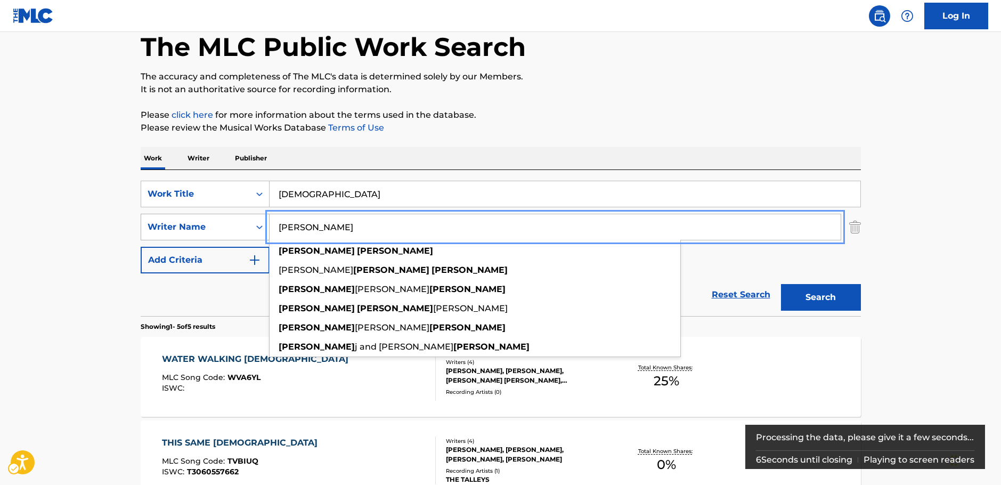
drag, startPoint x: 312, startPoint y: 226, endPoint x: 237, endPoint y: 228, distance: 75.1
click at [237, 228] on div "SearchWithCriteria92bb6508-15c6-4ecb-ac52-8c7f5a9267be Writer Name [PERSON_NAME…" at bounding box center [501, 227] width 720 height 27
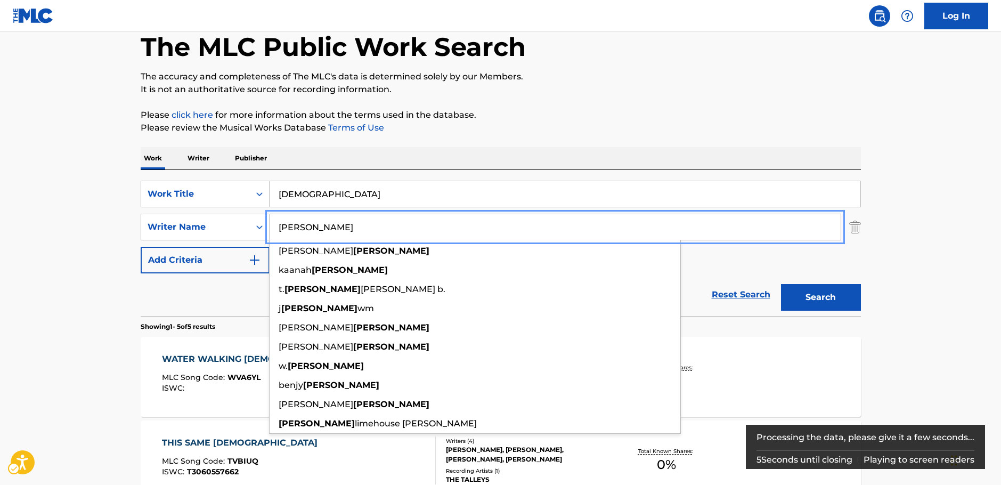
type input "[PERSON_NAME]"
click at [837, 295] on button "Search" at bounding box center [821, 297] width 80 height 27
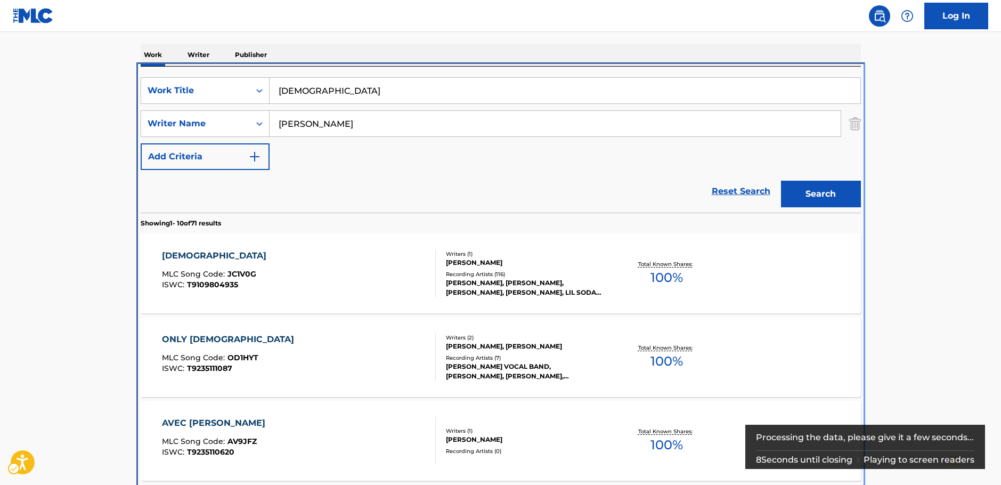
scroll to position [226, 0]
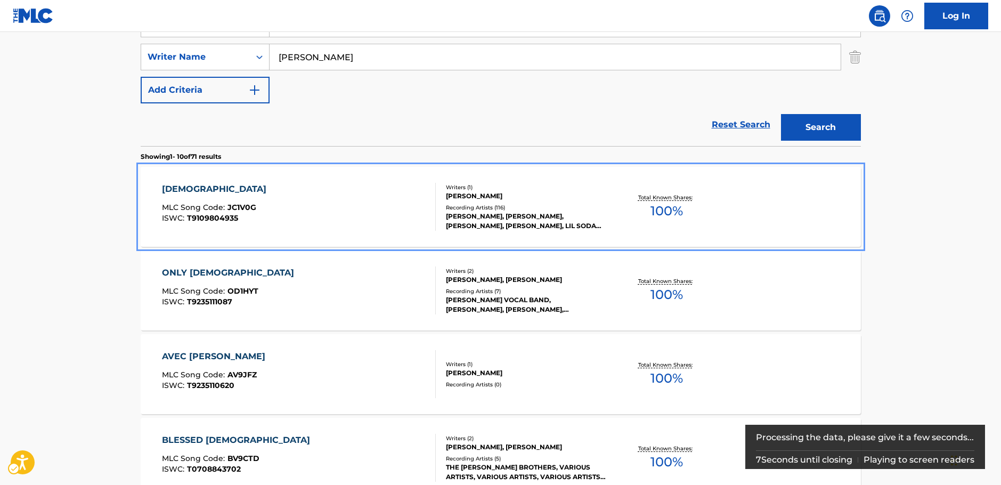
click at [307, 208] on div "[PERSON_NAME] MLC Song Code : JC1V0G ISWC : T9109804935" at bounding box center [299, 207] width 274 height 48
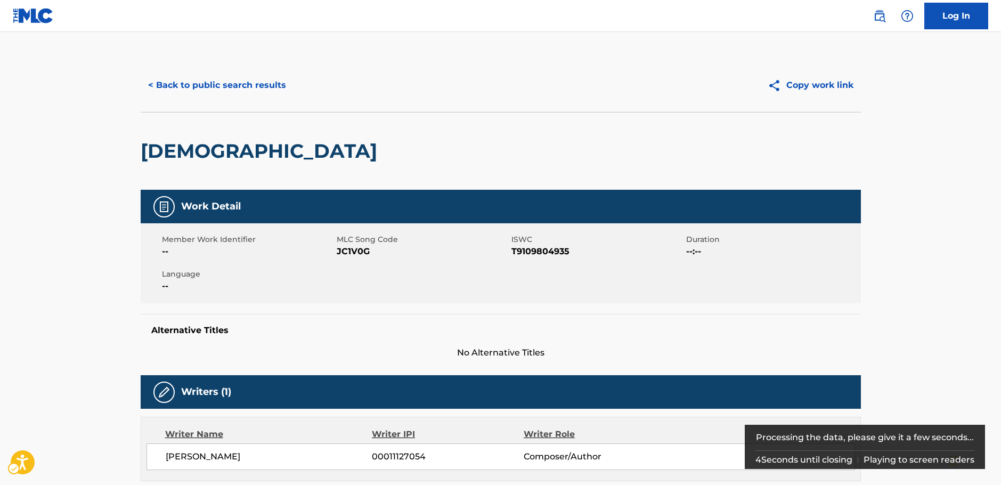
click at [356, 249] on span "MLC Song Code - JC1V0G" at bounding box center [423, 251] width 172 height 13
copy span "JC1V0G"
click at [548, 250] on span "ISWC - T9109804935" at bounding box center [597, 251] width 172 height 13
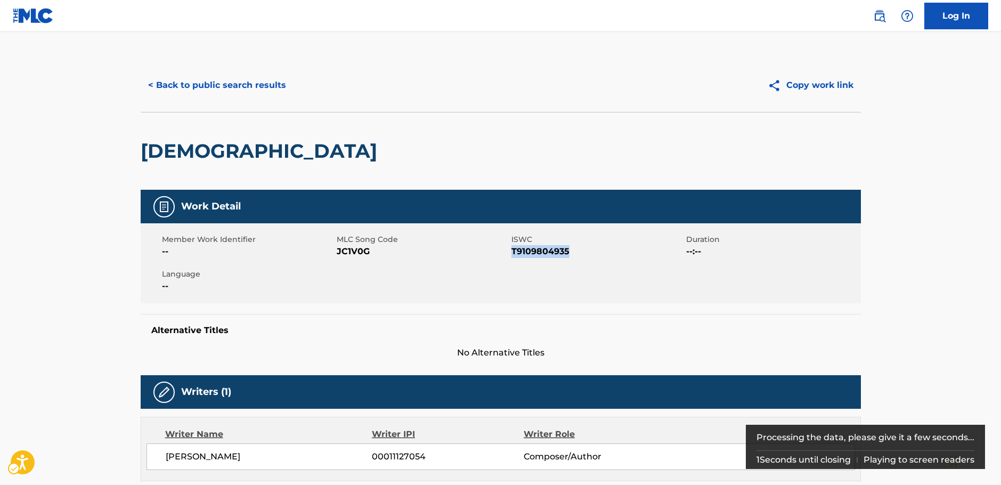
copy span "T9109804935"
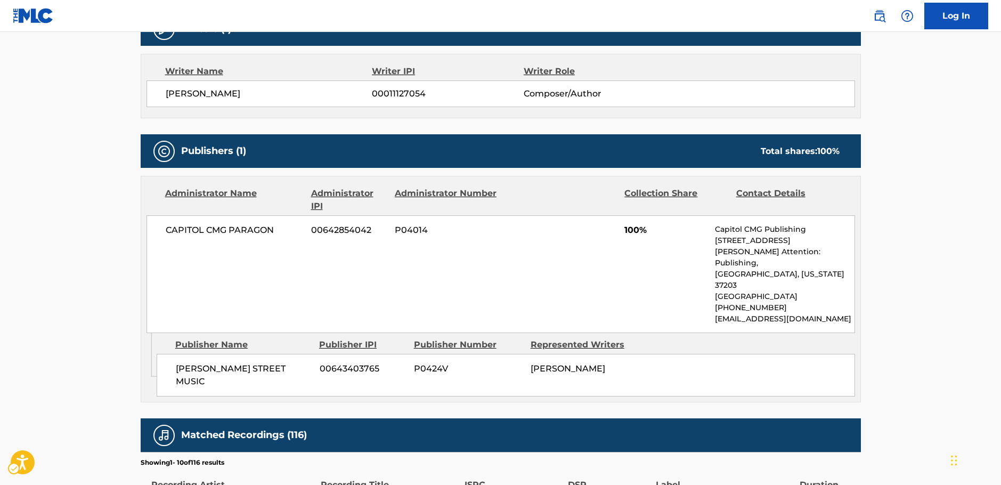
scroll to position [426, 0]
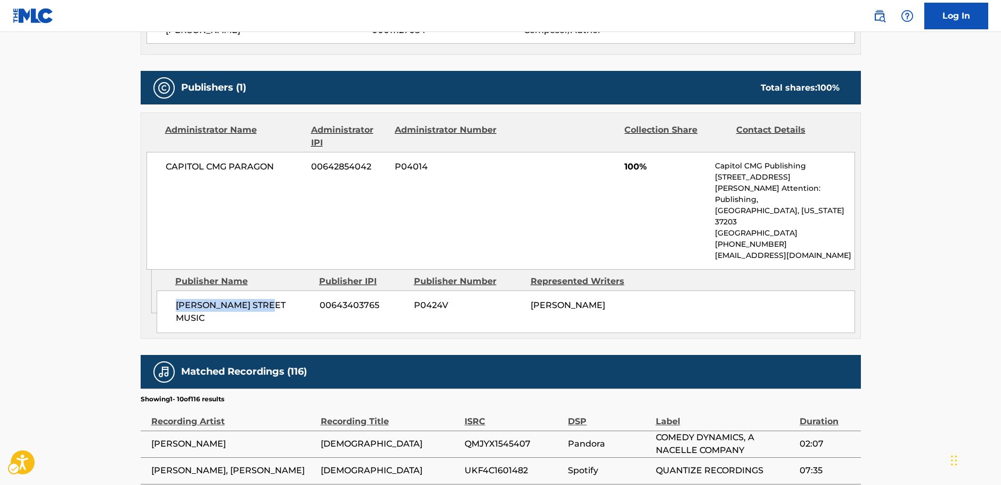
drag, startPoint x: 268, startPoint y: 300, endPoint x: 176, endPoint y: 300, distance: 92.2
click at [176, 300] on span "[PERSON_NAME] STREET MUSIC" at bounding box center [244, 312] width 136 height 26
copy span "[PERSON_NAME] STREET MUSIC"
drag, startPoint x: 275, startPoint y: 165, endPoint x: 161, endPoint y: 167, distance: 114.5
click at [161, 167] on div "CAPITOL CMG PARAGON 00642854042 P04014 100% Capitol CMG Publishing [STREET_ADDR…" at bounding box center [500, 211] width 708 height 118
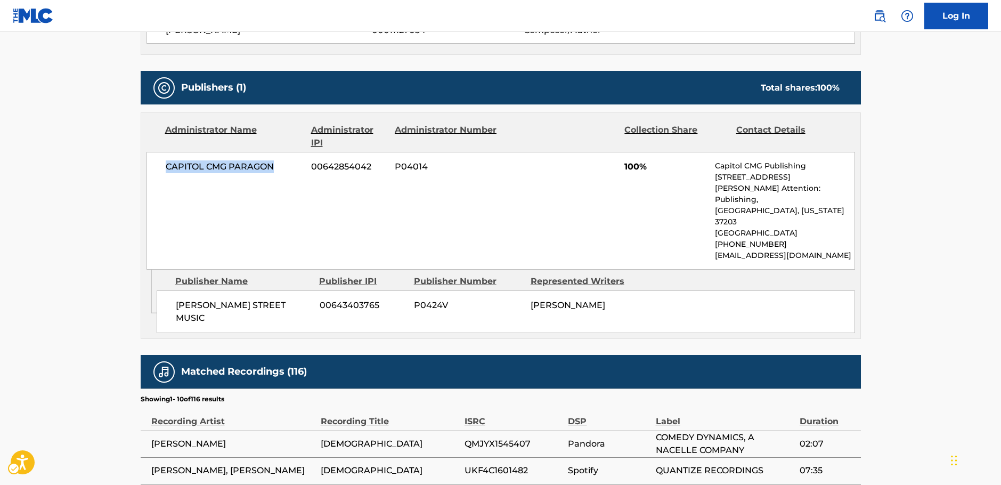
copy span "CAPITOL CMG PARAGON"
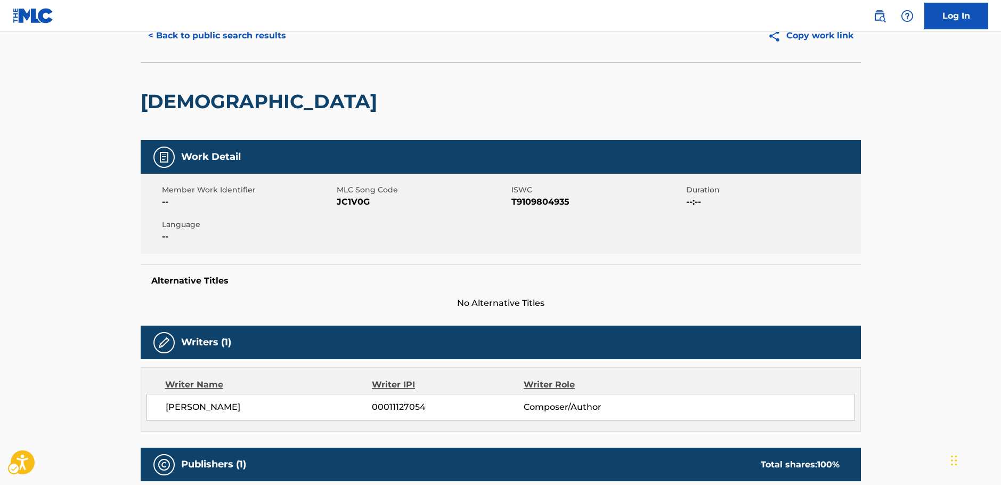
scroll to position [0, 0]
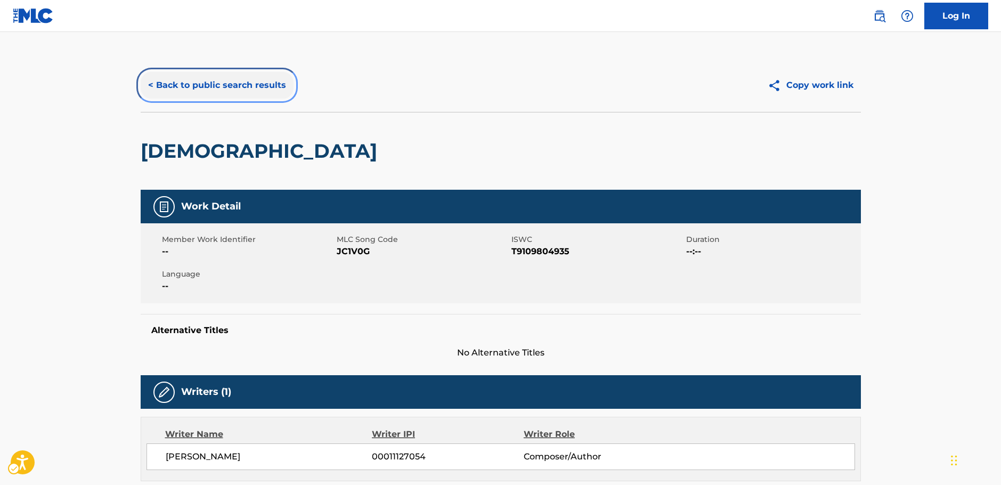
click at [206, 88] on button "< Back to public search results" at bounding box center [217, 85] width 153 height 27
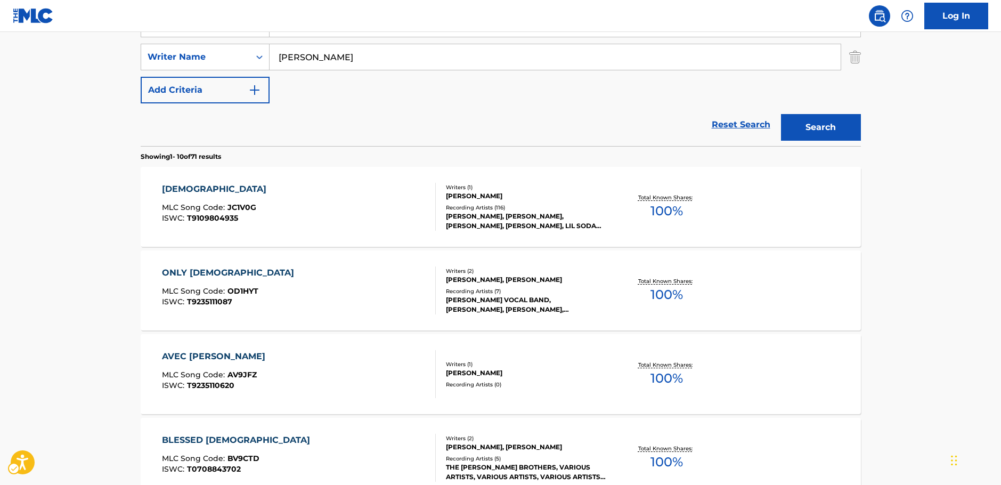
scroll to position [67, 0]
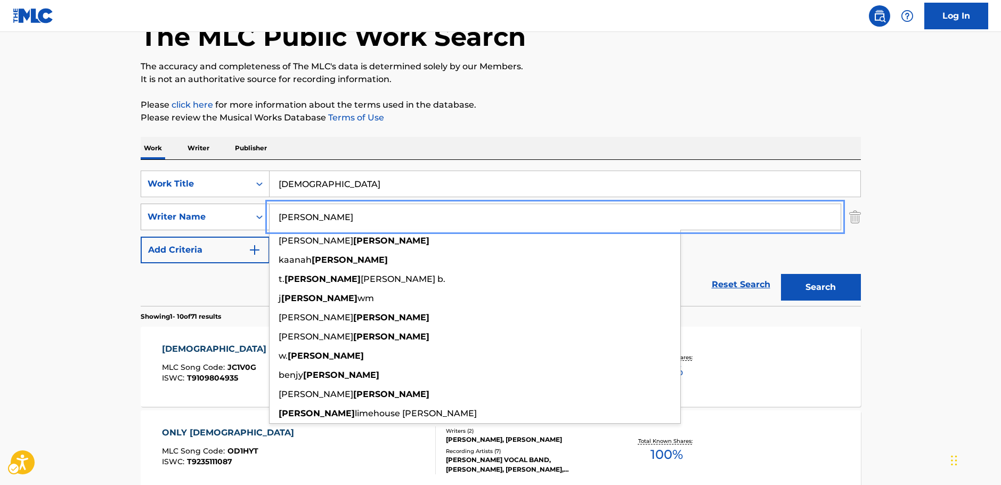
drag, startPoint x: 256, startPoint y: 223, endPoint x: 247, endPoint y: 223, distance: 9.6
click at [247, 223] on div "SearchWithCriteria92bb6508-15c6-4ecb-ac52-8c7f5a9267be Writer Name [PERSON_NAME…" at bounding box center [501, 216] width 720 height 27
paste input "[PERSON_NAME]"
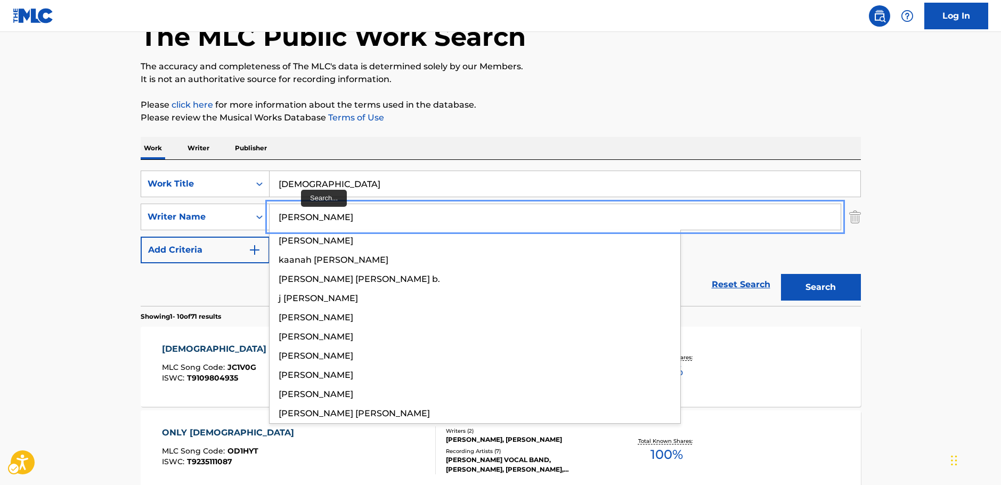
type input "[PERSON_NAME]"
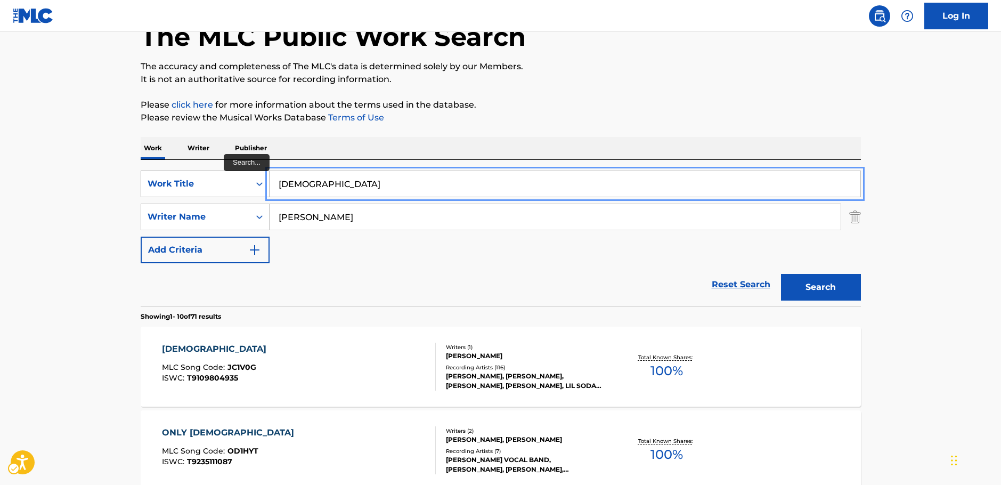
drag, startPoint x: 309, startPoint y: 184, endPoint x: 248, endPoint y: 181, distance: 60.8
click at [248, 181] on div "SearchWithCriteriac96ea413-b528-4414-97e0-e8c8d2fe8649 Work Title [PERSON_NAME]" at bounding box center [501, 183] width 720 height 27
click at [313, 181] on input "[DEMOGRAPHIC_DATA]" at bounding box center [565, 184] width 591 height 26
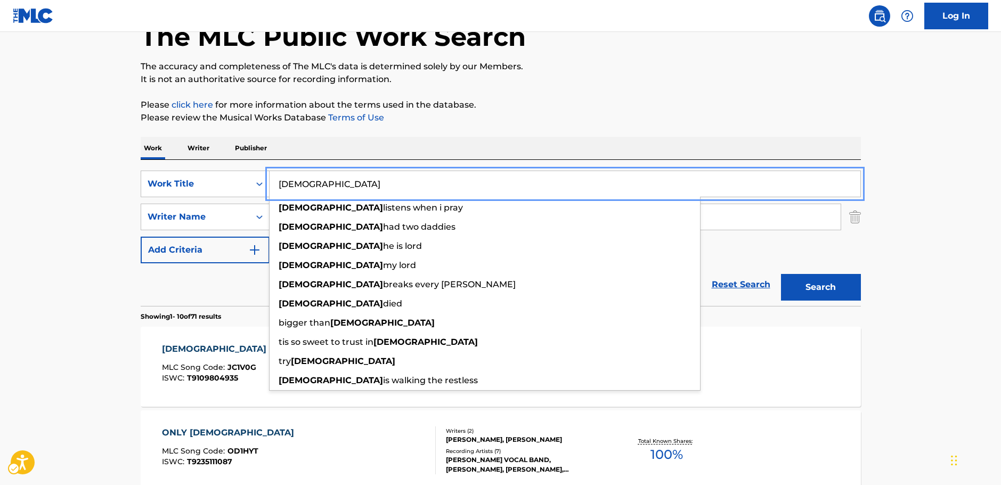
paste input "Do You Know Him"
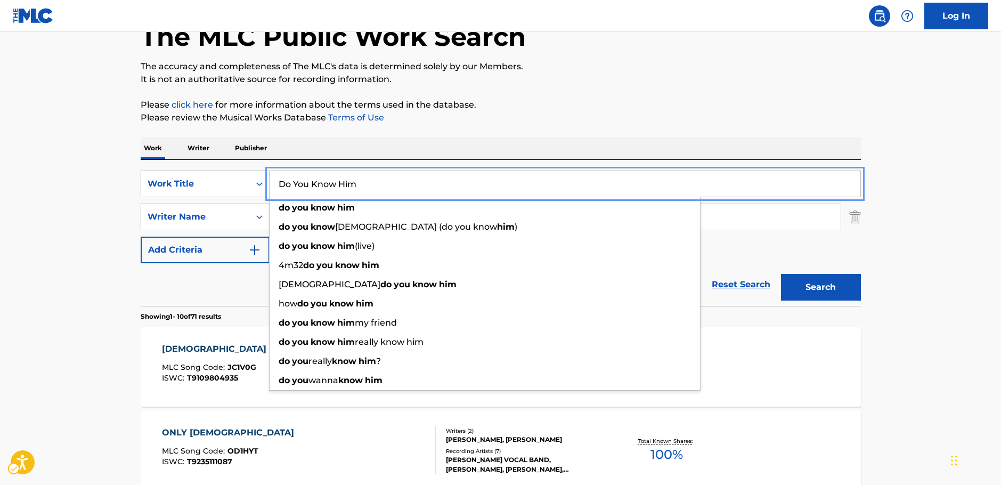
type input "Do You Know Him"
click at [831, 283] on button "Search" at bounding box center [821, 287] width 80 height 27
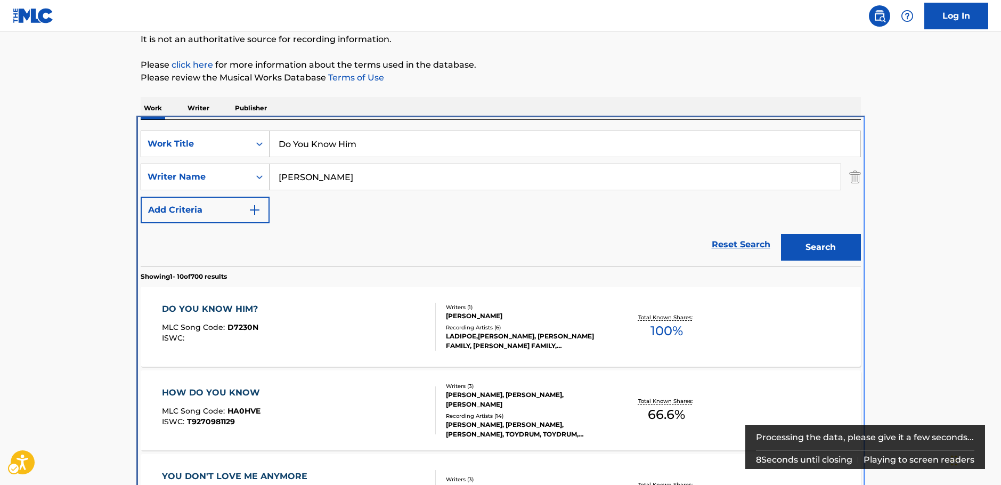
scroll to position [226, 0]
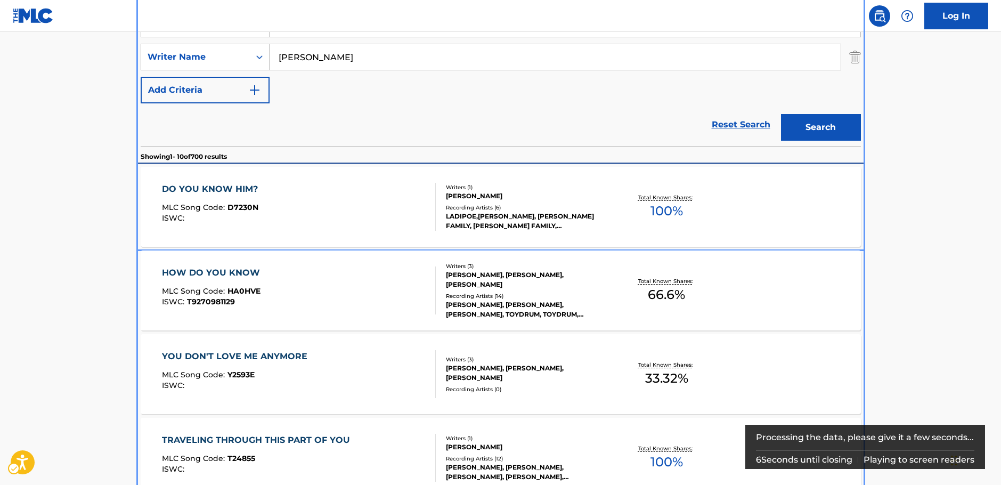
click at [307, 202] on div "DO YOU KNOW HIM? MLC Song Code : D7230N ISWC :" at bounding box center [299, 207] width 274 height 48
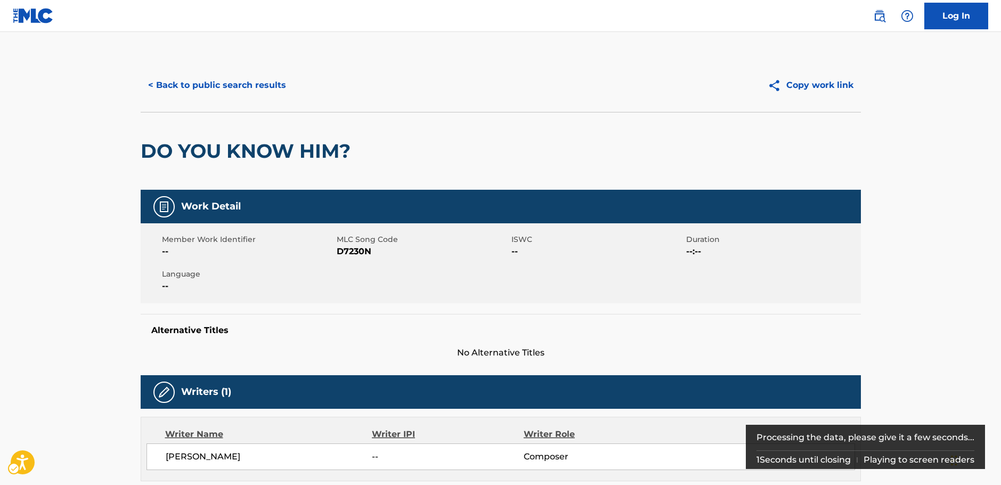
click at [356, 251] on span "MLC Song Code - D7230N" at bounding box center [423, 251] width 172 height 13
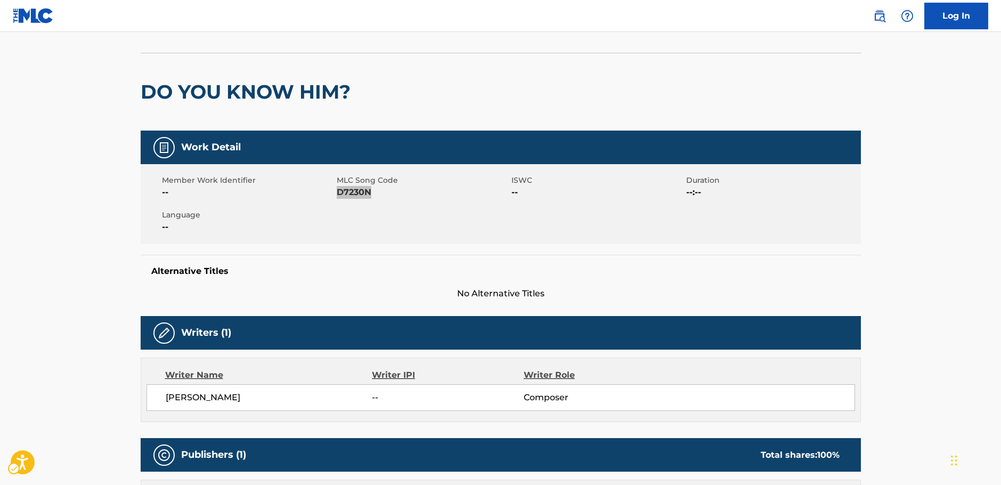
scroll to position [160, 0]
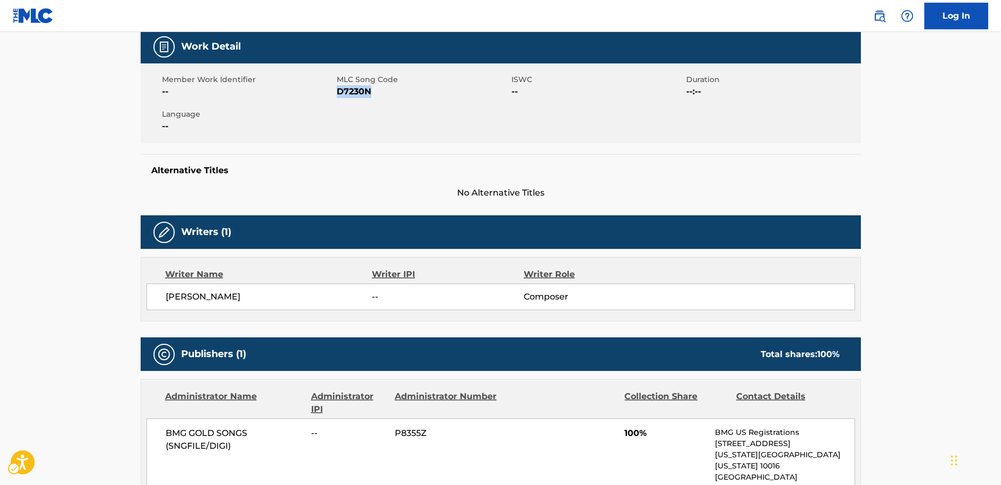
drag, startPoint x: 275, startPoint y: 304, endPoint x: 168, endPoint y: 302, distance: 107.1
click at [168, 302] on div "[PERSON_NAME] -- Composer" at bounding box center [500, 296] width 708 height 27
copy span "[PERSON_NAME]"
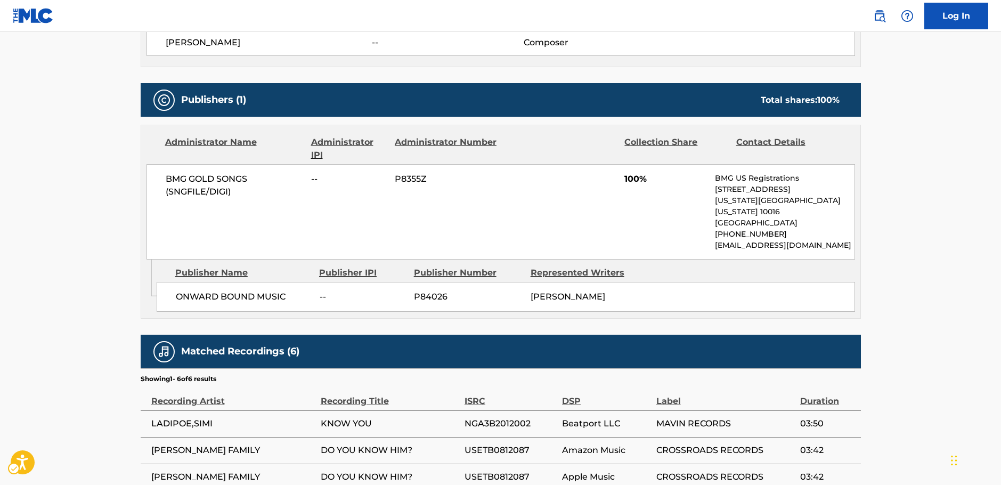
scroll to position [426, 0]
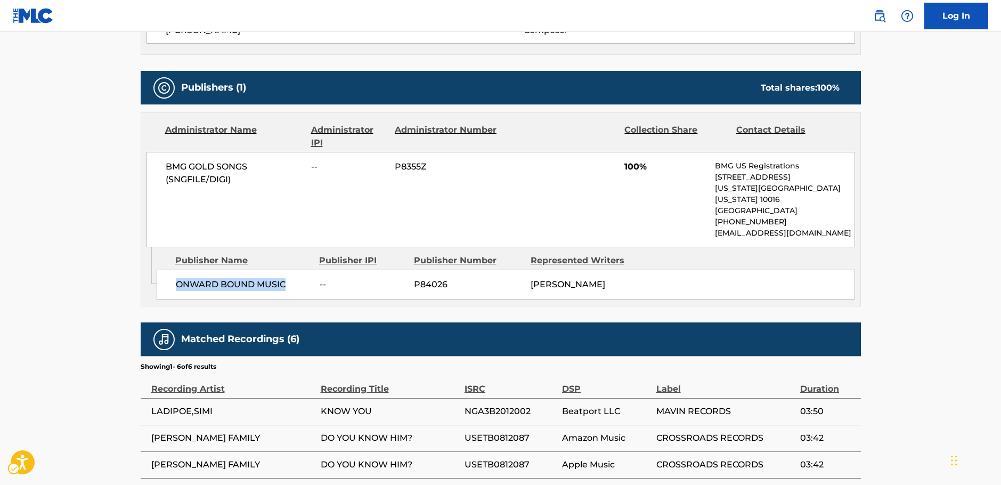
drag, startPoint x: 290, startPoint y: 274, endPoint x: 177, endPoint y: 282, distance: 113.7
click at [177, 282] on div "ONWARD BOUND MUSIC -- P84026 [PERSON_NAME]" at bounding box center [506, 285] width 698 height 30
copy span "ONWARD BOUND MUSIC"
drag, startPoint x: 245, startPoint y: 183, endPoint x: 166, endPoint y: 169, distance: 79.4
click at [166, 169] on span "BMG GOLD SONGS (SNGFILE/DIGI)" at bounding box center [235, 173] width 138 height 26
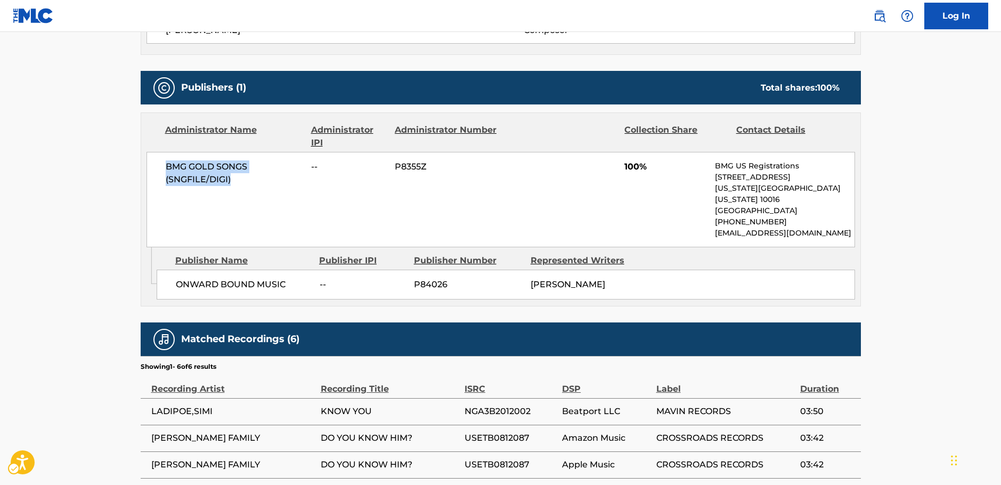
copy span "BMG GOLD SONGS (SNGFILE/DIGI)"
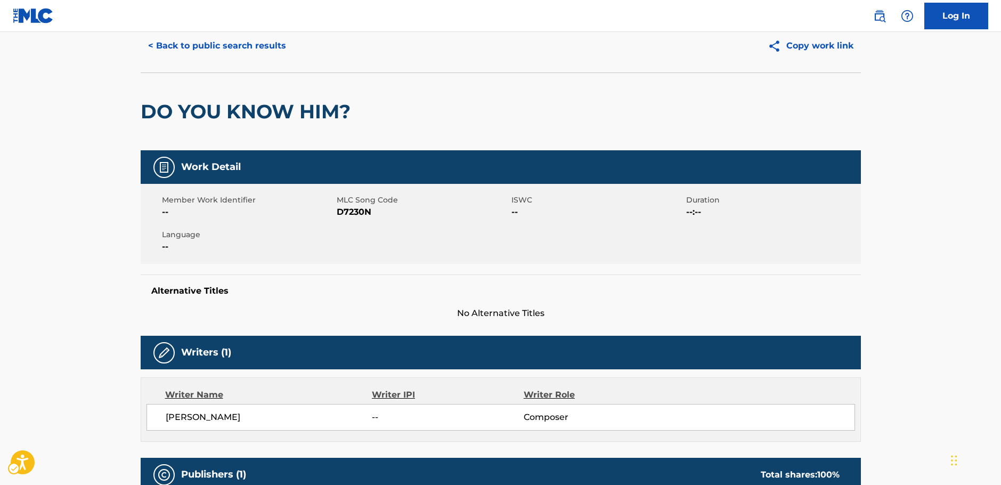
scroll to position [0, 0]
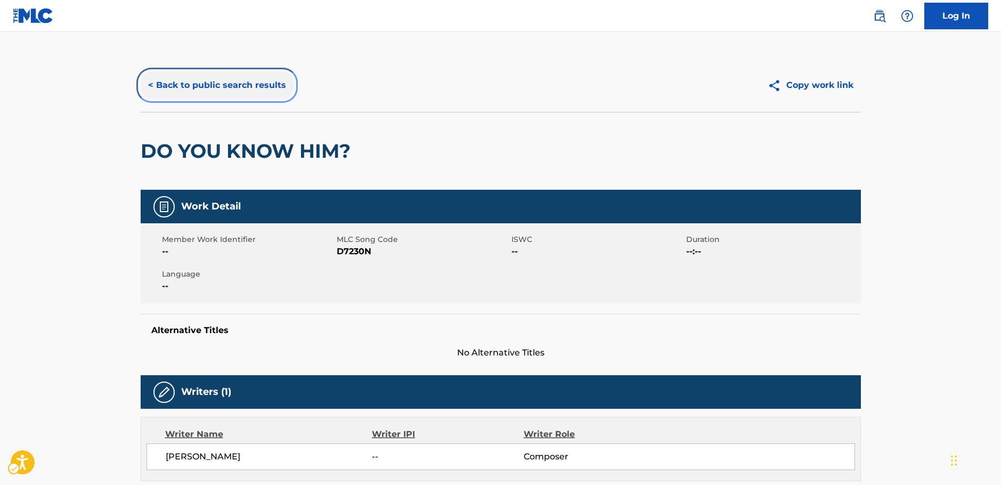
click at [250, 82] on button "< Back to public search results" at bounding box center [217, 85] width 153 height 27
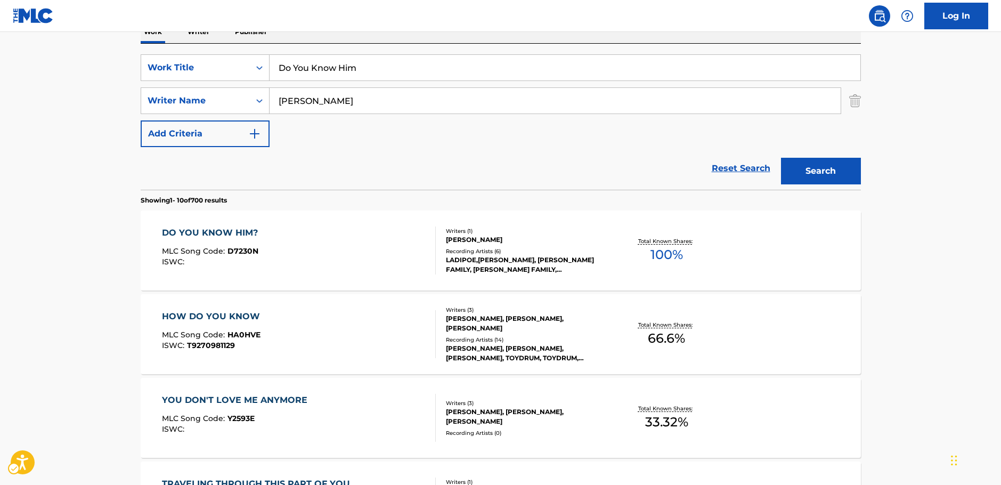
scroll to position [120, 0]
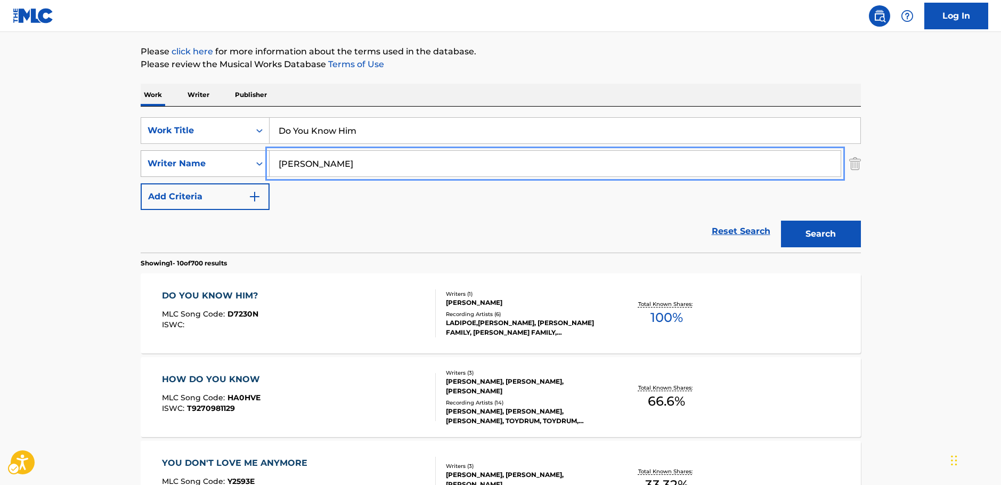
drag, startPoint x: 310, startPoint y: 162, endPoint x: 225, endPoint y: 162, distance: 85.2
click at [225, 162] on div "SearchWithCriteria92bb6508-15c6-4ecb-ac52-8c7f5a9267be Writer Name [PERSON_NAME]" at bounding box center [501, 163] width 720 height 27
paste input "[PERSON_NAME]"
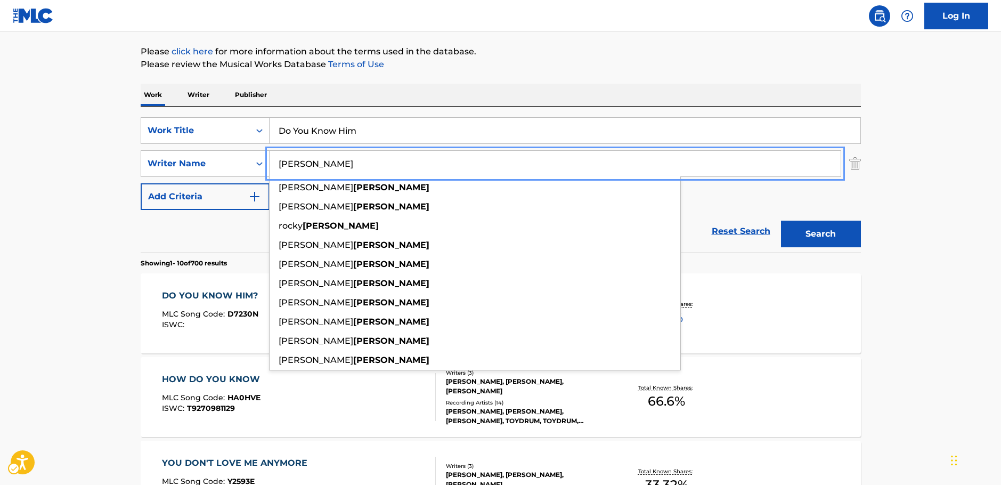
type input "[PERSON_NAME]"
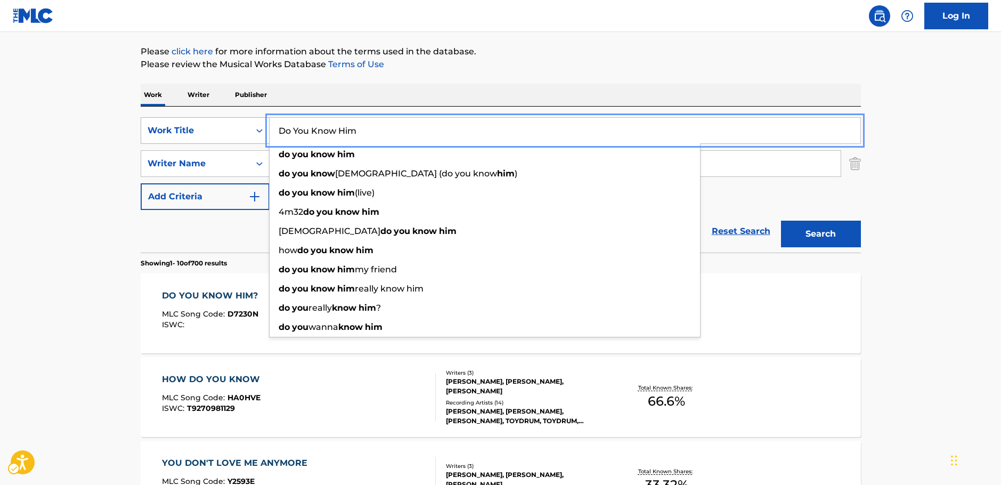
drag, startPoint x: 374, startPoint y: 132, endPoint x: 208, endPoint y: 140, distance: 166.4
click at [208, 140] on div "SearchWithCriteriac96ea413-b528-4414-97e0-e8c8d2fe8649 Work Title Do You Know H…" at bounding box center [501, 130] width 720 height 27
paste input "Hold On"
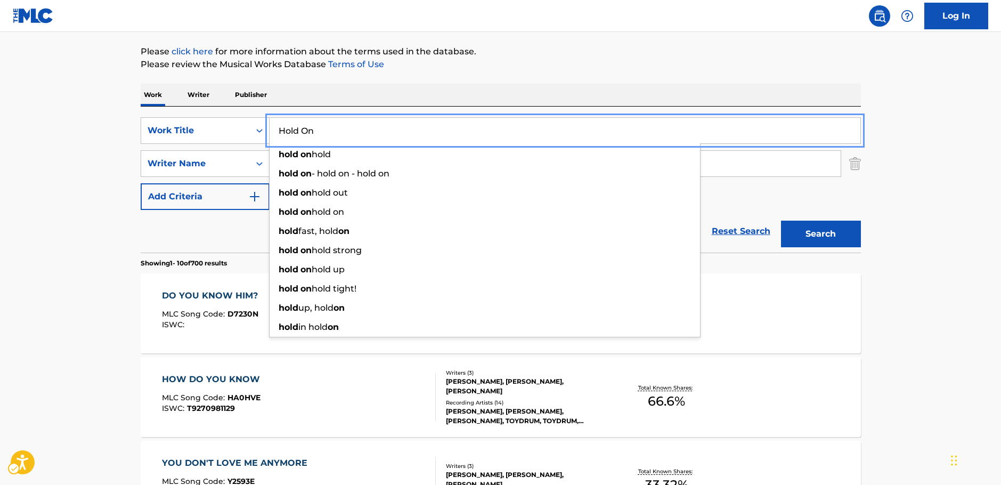
type input "Hold On"
click at [839, 234] on button "Search" at bounding box center [821, 234] width 80 height 27
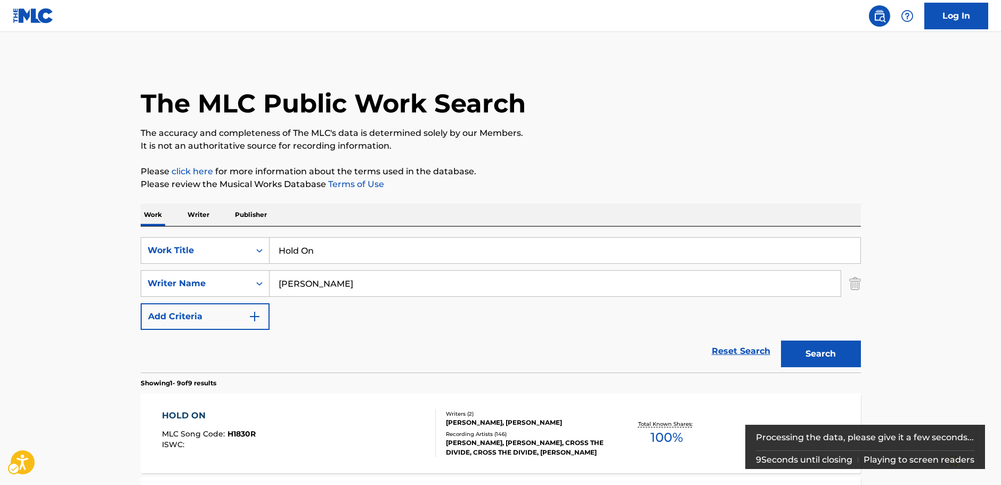
scroll to position [107, 0]
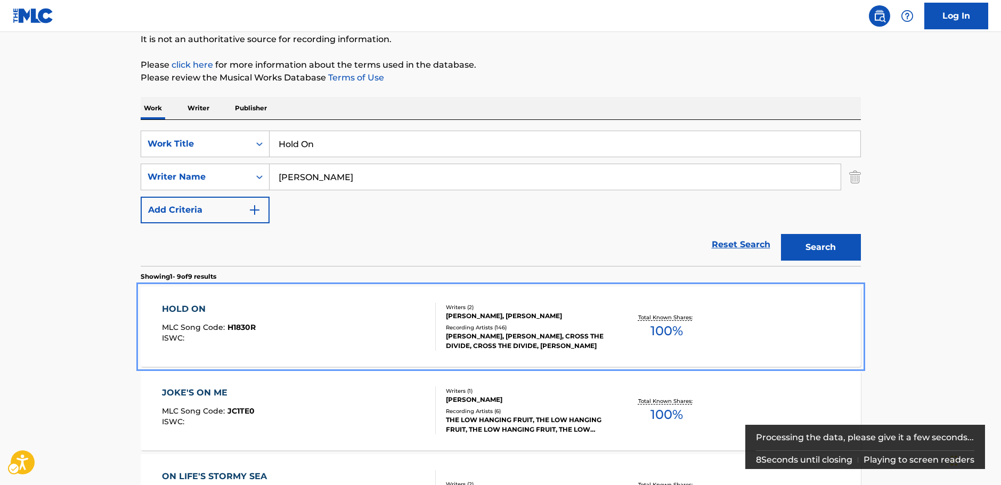
click at [347, 329] on div "HOLD ON MLC Song Code : H1830R ISWC :" at bounding box center [299, 327] width 274 height 48
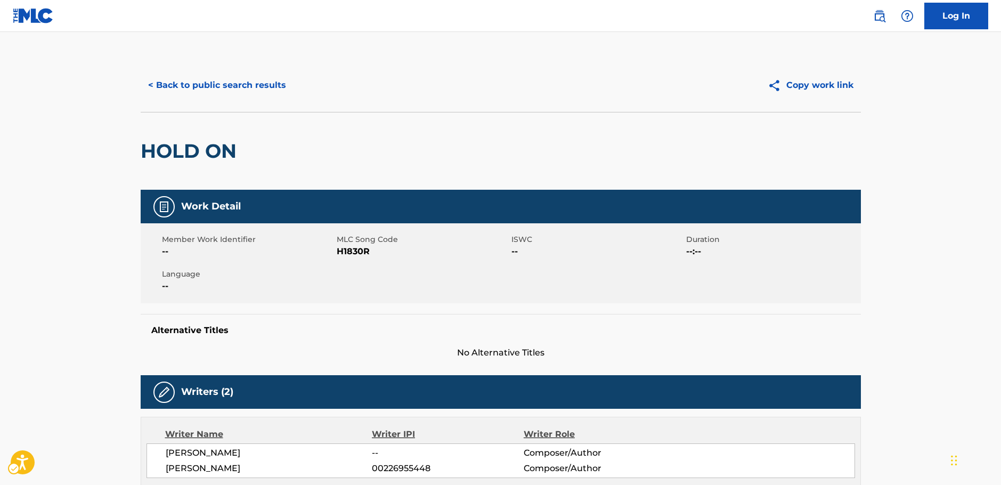
click at [355, 249] on span "MLC Song Code - H1830R" at bounding box center [423, 251] width 172 height 13
copy span "H1830R"
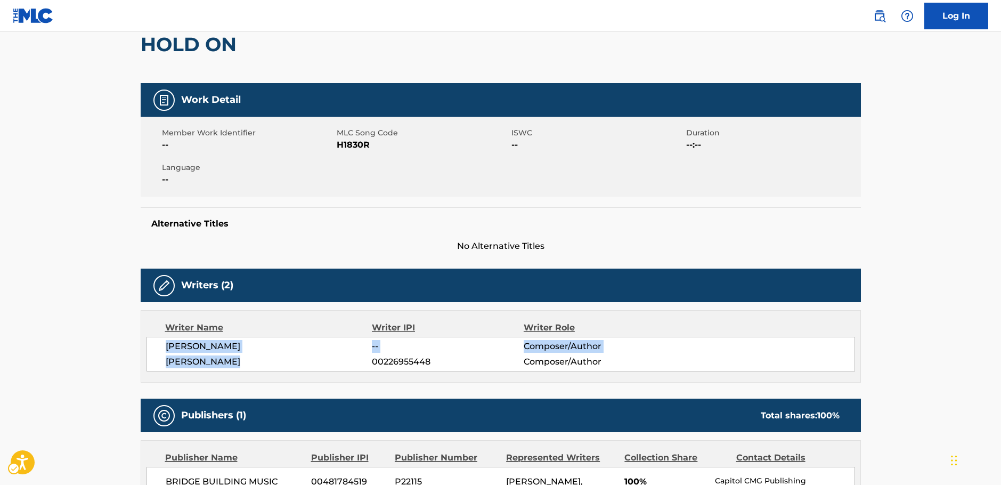
drag, startPoint x: 245, startPoint y: 363, endPoint x: 162, endPoint y: 348, distance: 84.4
click at [162, 348] on div "[PERSON_NAME] -- Composer/Author [PERSON_NAME] 00226955448 Composer/Author" at bounding box center [500, 354] width 708 height 35
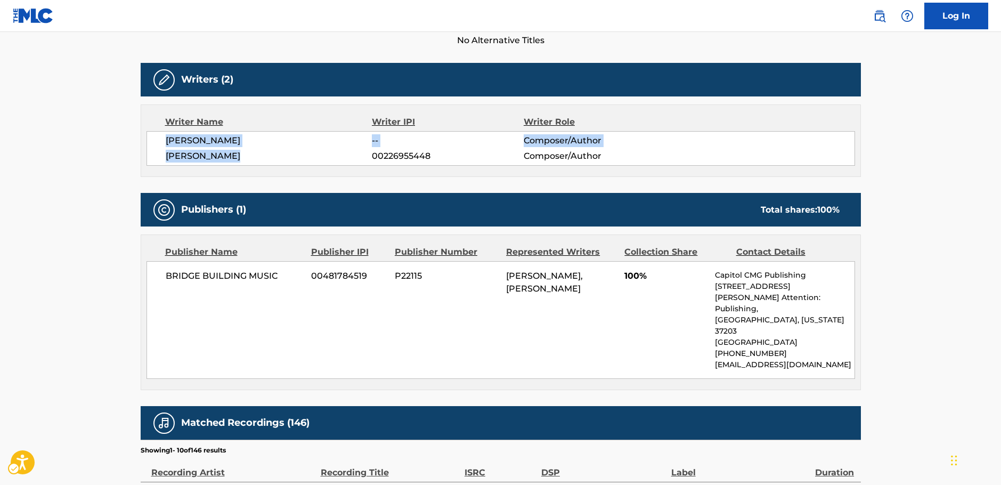
scroll to position [320, 0]
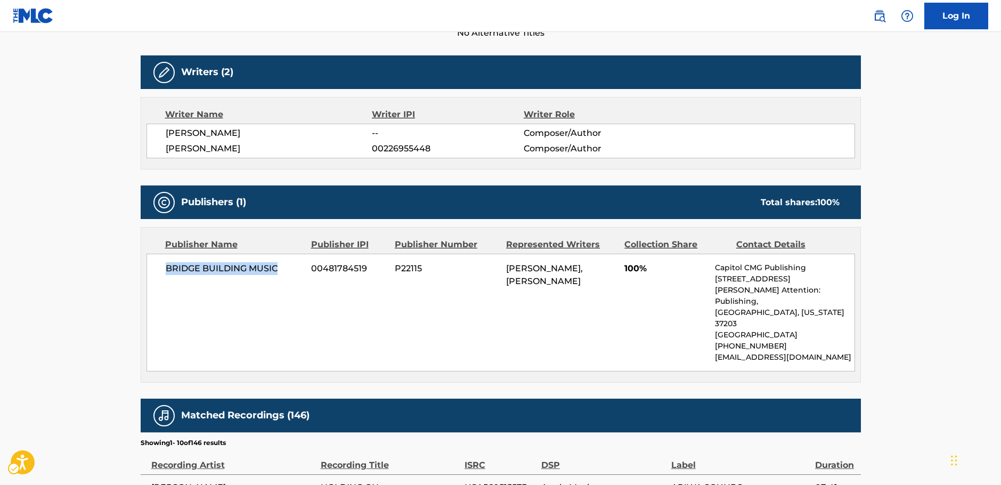
drag, startPoint x: 279, startPoint y: 270, endPoint x: 167, endPoint y: 274, distance: 111.9
click at [167, 274] on span "BRIDGE BUILDING MUSIC" at bounding box center [235, 268] width 138 height 13
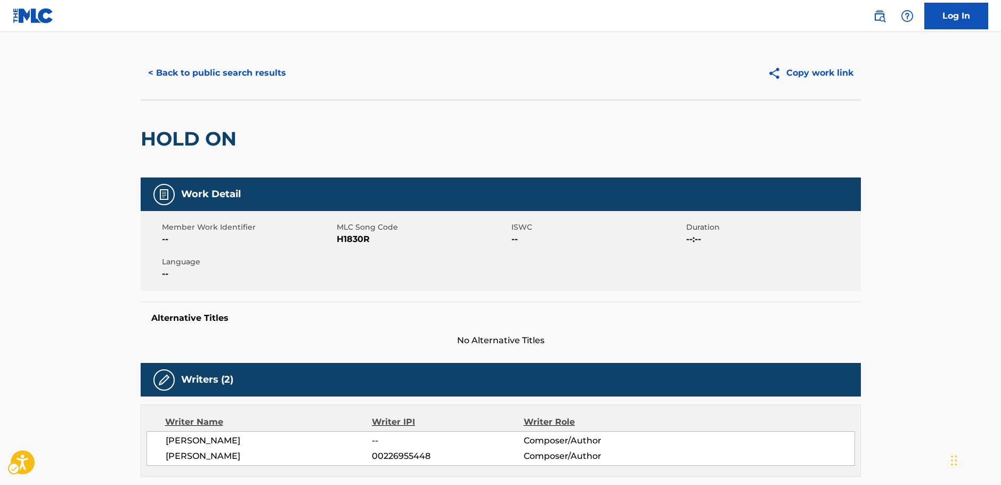
scroll to position [0, 0]
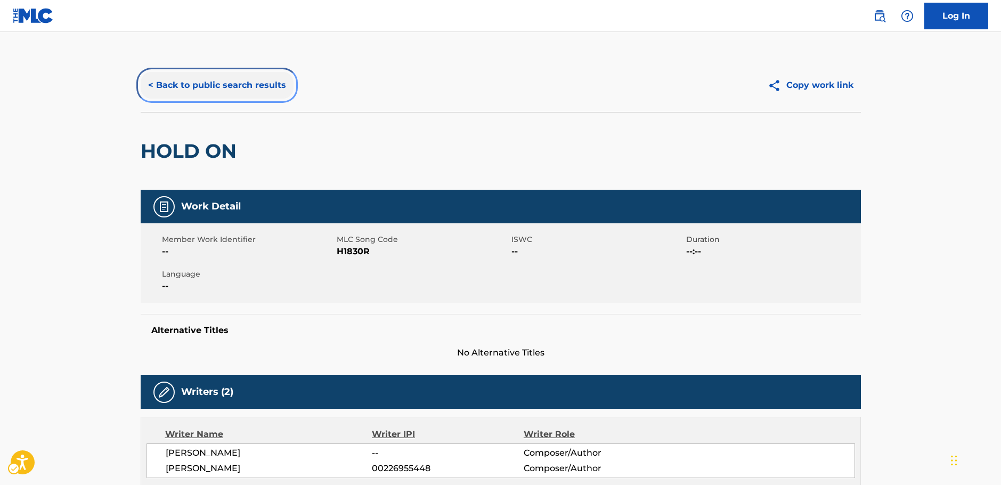
click at [178, 78] on button "< Back to public search results" at bounding box center [217, 85] width 153 height 27
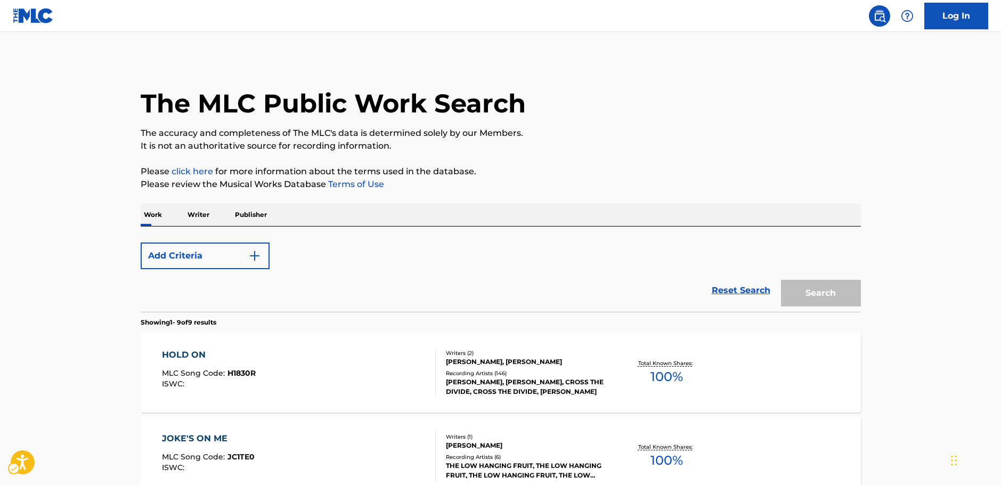
scroll to position [107, 0]
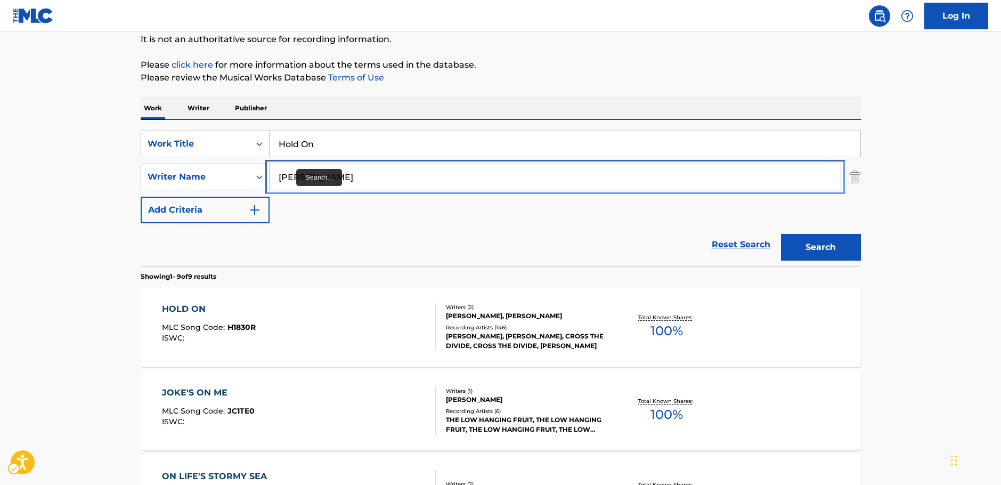
click at [247, 176] on div "SearchWithCriteria92bb6508-15c6-4ecb-ac52-8c7f5a9267be Writer Name [PERSON_NAME]" at bounding box center [501, 177] width 720 height 27
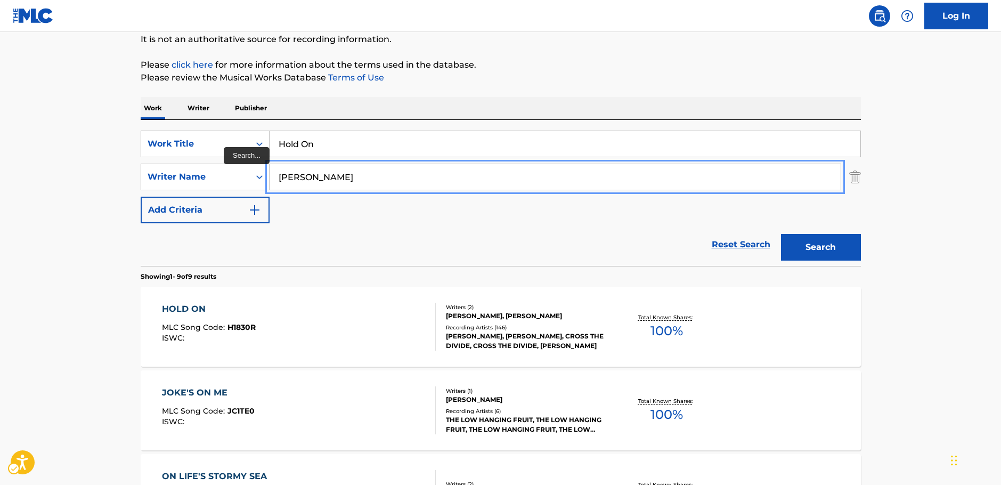
paste input "[PERSON_NAME]"
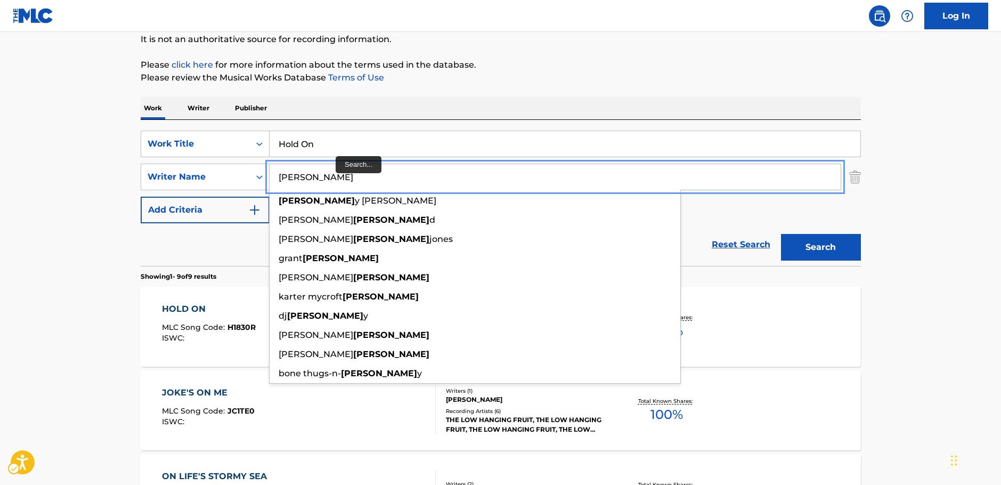
type input "[PERSON_NAME]"
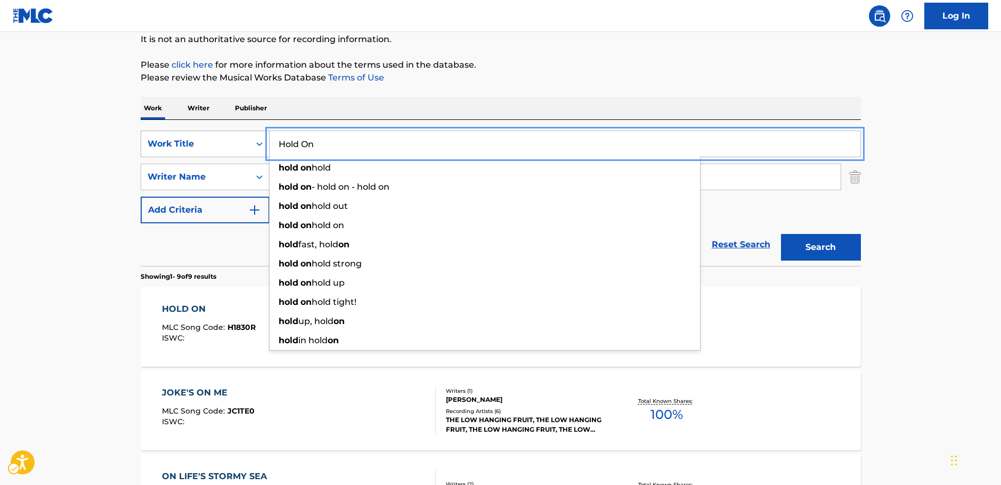
drag, startPoint x: 336, startPoint y: 149, endPoint x: 167, endPoint y: 142, distance: 169.0
click at [168, 143] on div "SearchWithCriteriac96ea413-b528-4414-97e0-e8c8d2fe8649 Work Title Hold On hold …" at bounding box center [501, 144] width 720 height 27
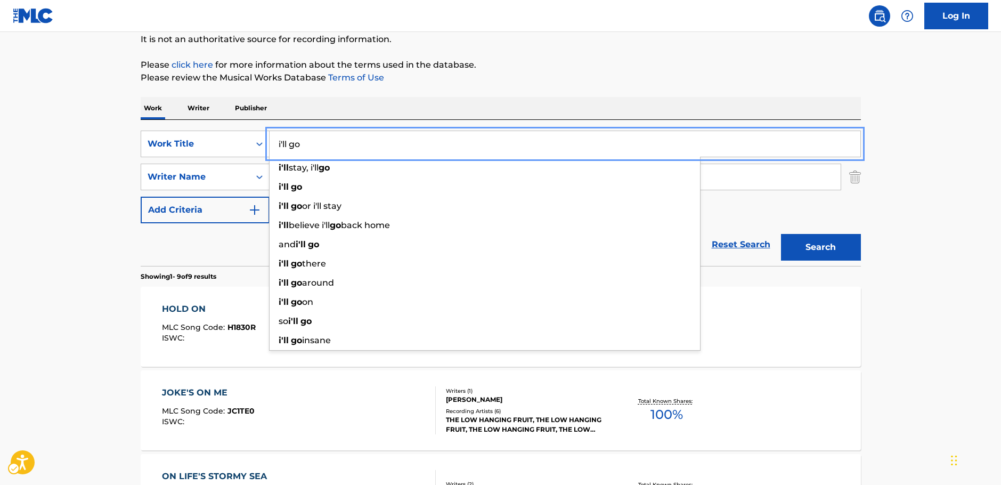
type input "i'll go"
drag, startPoint x: 894, startPoint y: 251, endPoint x: 852, endPoint y: 250, distance: 41.6
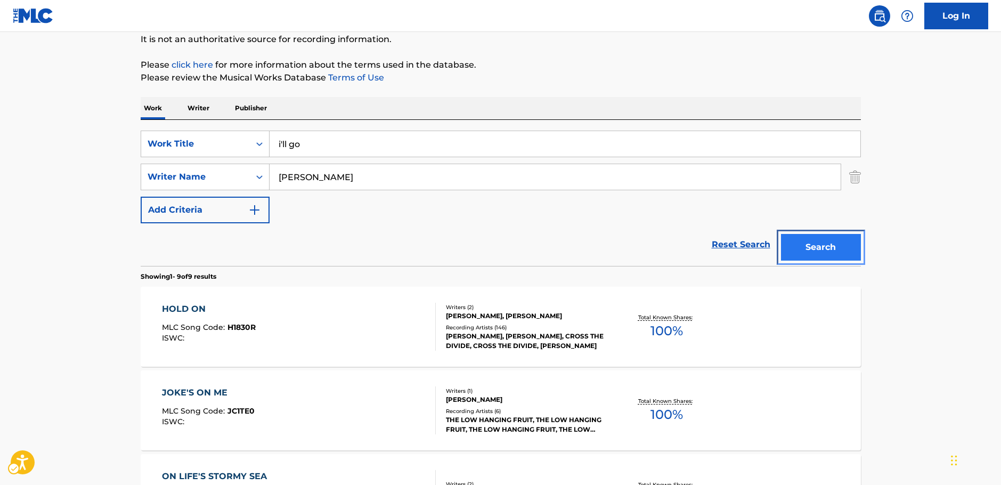
click at [841, 249] on button "Search" at bounding box center [821, 247] width 80 height 27
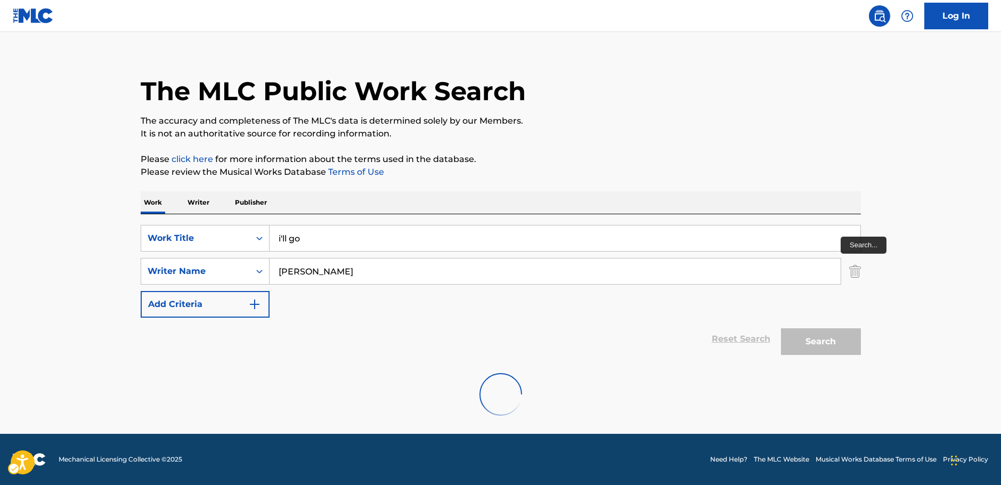
scroll to position [0, 0]
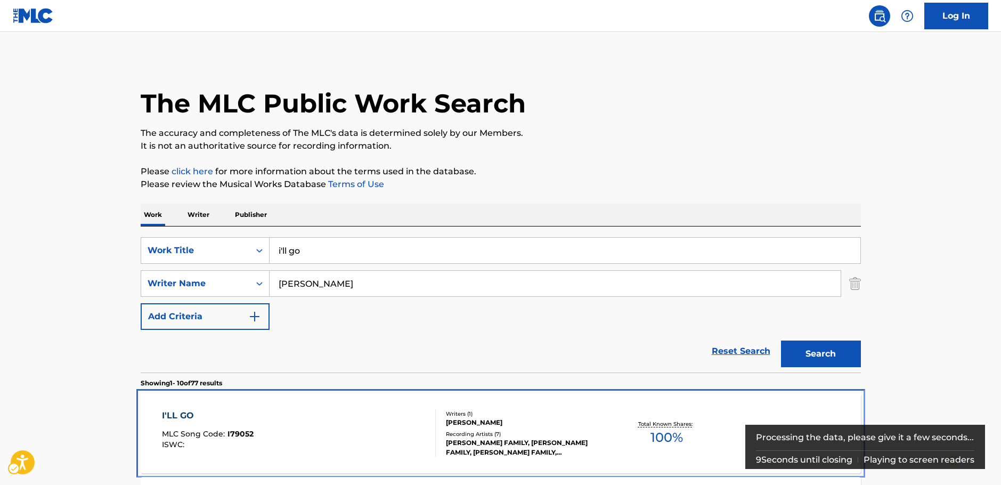
click at [280, 426] on div "I'LL GO MLC Song Code : I79052 ISWC :" at bounding box center [299, 433] width 274 height 48
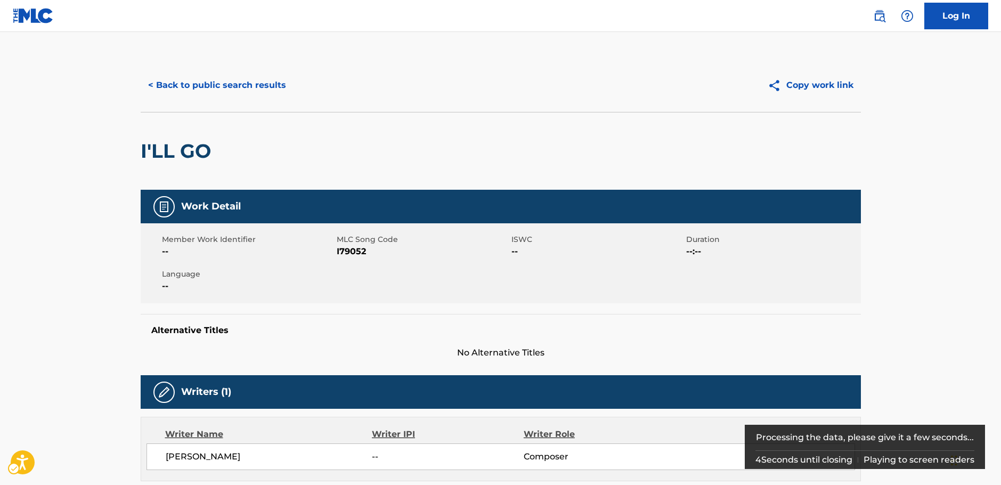
click at [345, 249] on span "MLC Song Code - I79052" at bounding box center [423, 251] width 172 height 13
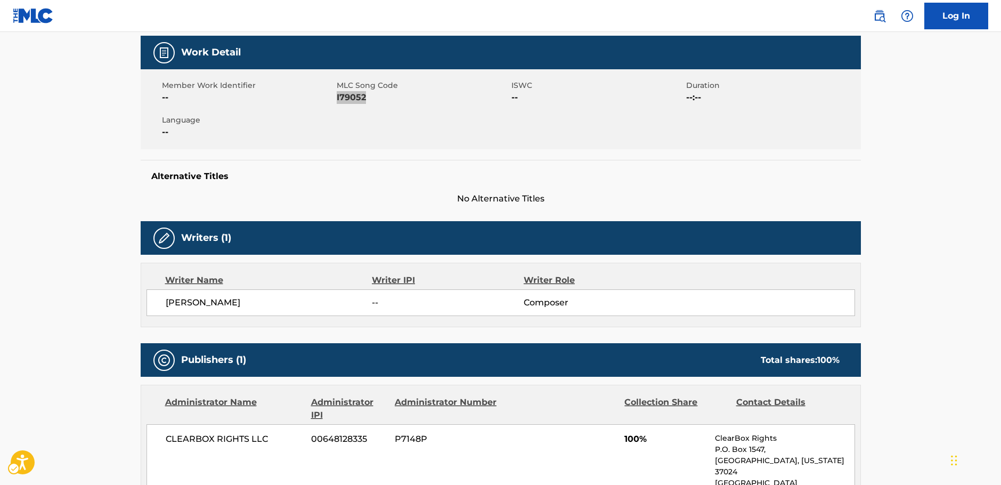
scroll to position [160, 0]
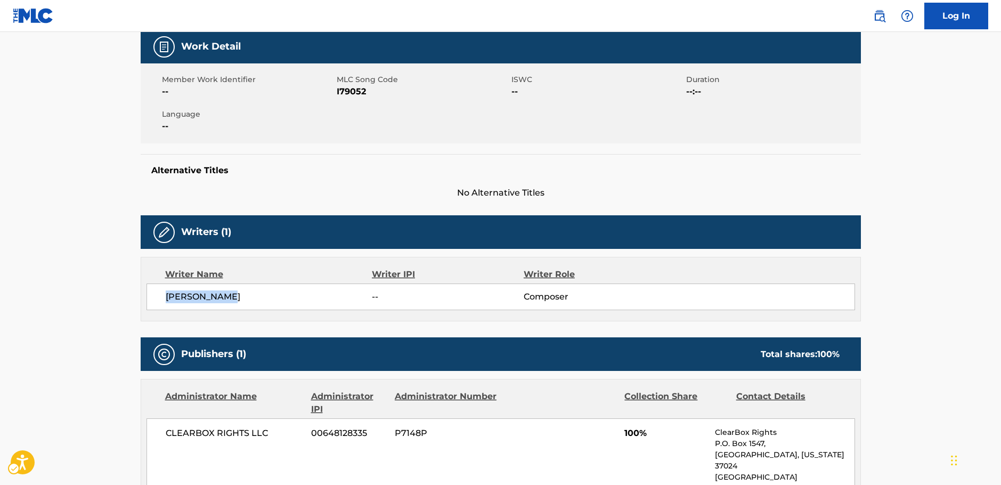
drag, startPoint x: 270, startPoint y: 298, endPoint x: 166, endPoint y: 303, distance: 103.5
click at [166, 303] on div "[PERSON_NAME] -- Composer" at bounding box center [500, 296] width 708 height 27
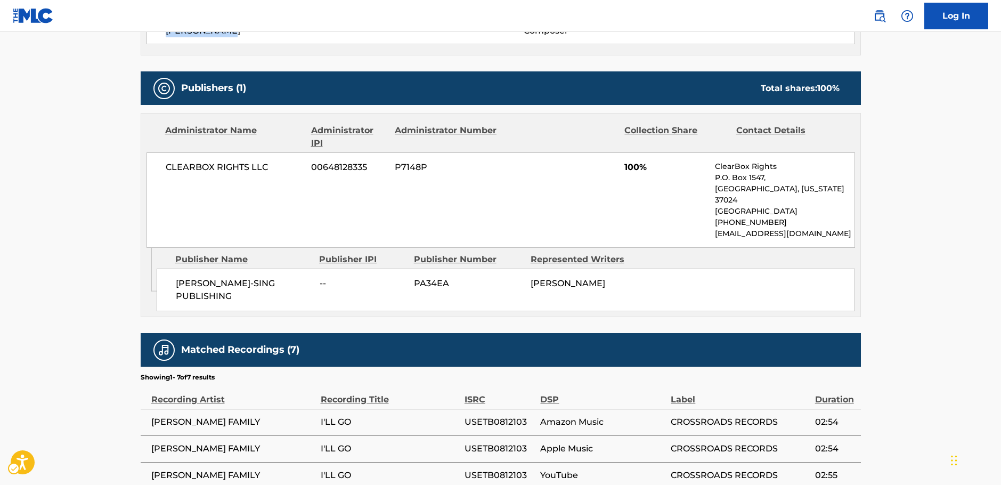
scroll to position [426, 0]
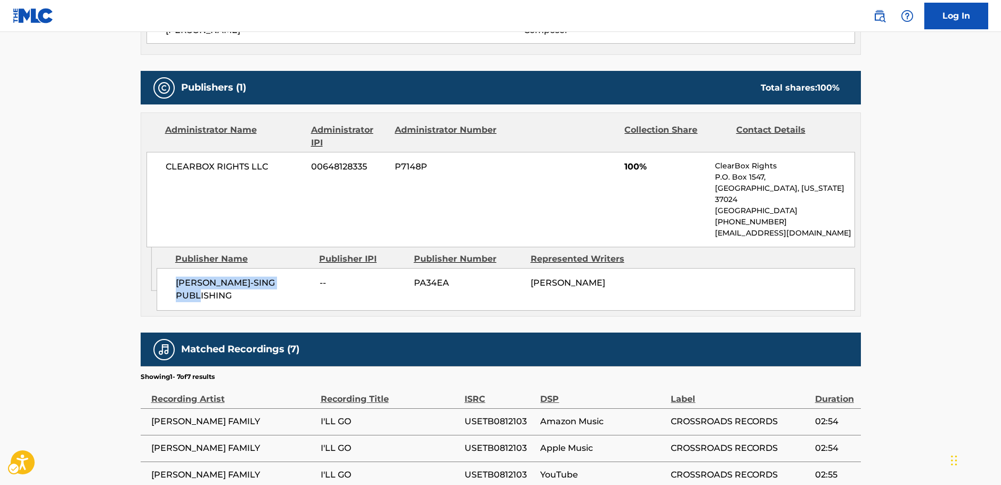
drag, startPoint x: 296, startPoint y: 280, endPoint x: 177, endPoint y: 279, distance: 118.3
click at [177, 279] on div "[PERSON_NAME]-SING PUBLISHING -- PA34EA [PERSON_NAME]" at bounding box center [506, 289] width 698 height 43
drag, startPoint x: 213, startPoint y: 192, endPoint x: 160, endPoint y: 192, distance: 52.7
click at [160, 192] on div "CLEARBOX RIGHTS LLC 00648128335 P7148P 100% ClearBox Rights P.O. [GEOGRAPHIC_DA…" at bounding box center [500, 199] width 708 height 95
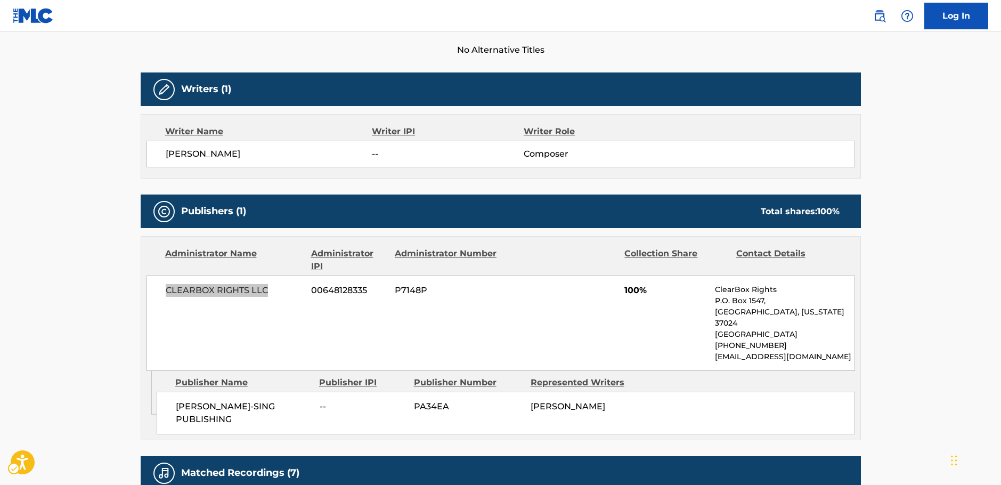
scroll to position [479, 0]
